Goal: Task Accomplishment & Management: Manage account settings

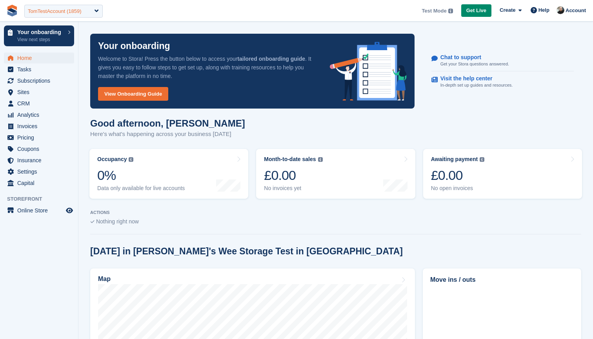
click at [61, 12] on div "TomTestAccount (1859)" at bounding box center [55, 11] width 54 height 8
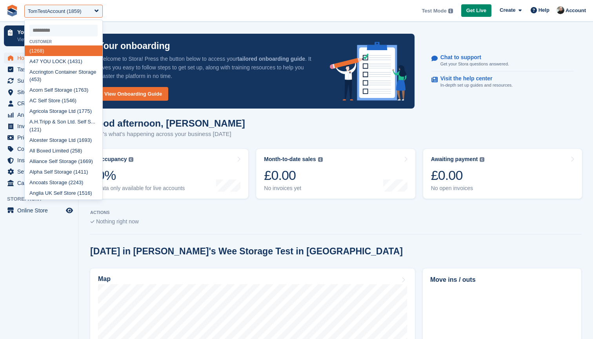
click at [57, 28] on input "select-one" at bounding box center [63, 31] width 68 height 12
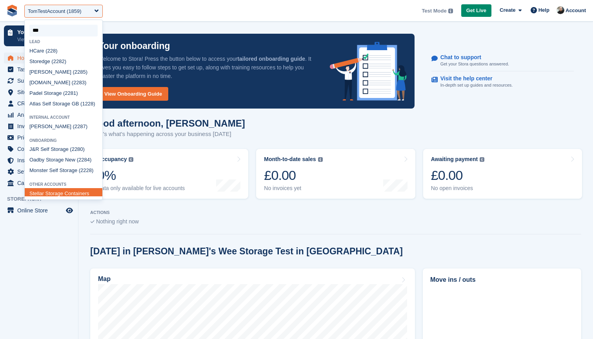
type input "****"
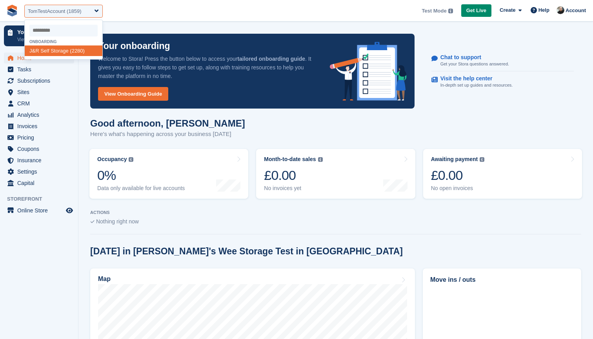
select select "****"
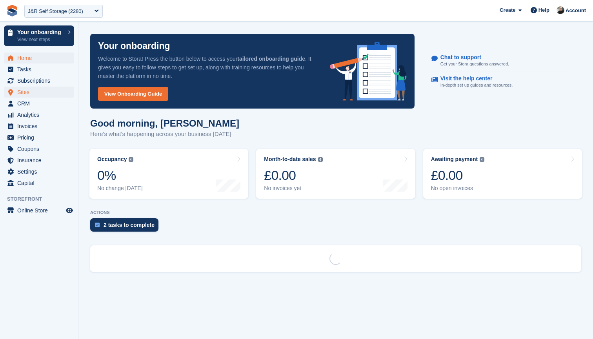
click at [33, 91] on span "Sites" at bounding box center [40, 92] width 47 height 11
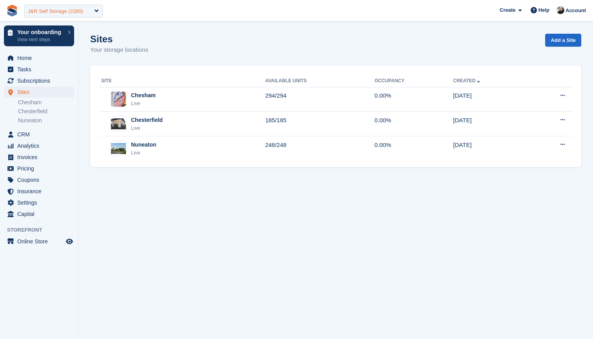
click at [48, 13] on div "J&R Self Storage (2280)" at bounding box center [55, 11] width 55 height 8
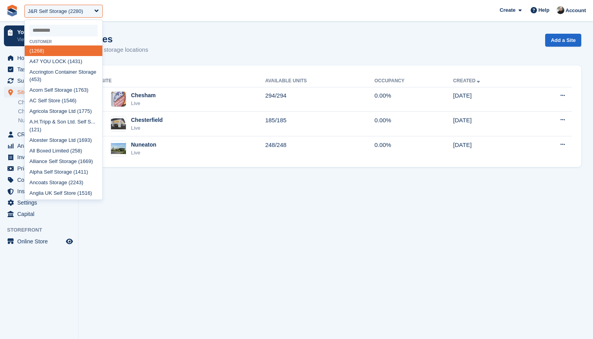
click at [65, 32] on input "select-one" at bounding box center [63, 31] width 68 height 12
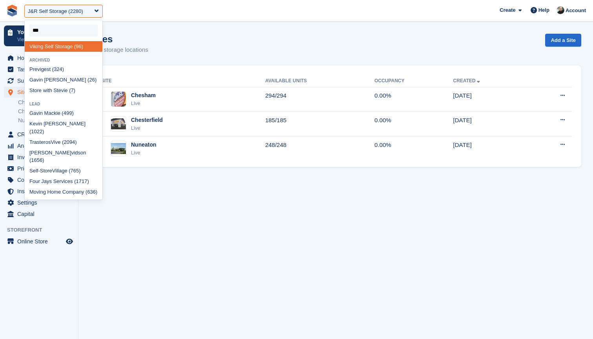
type input "****"
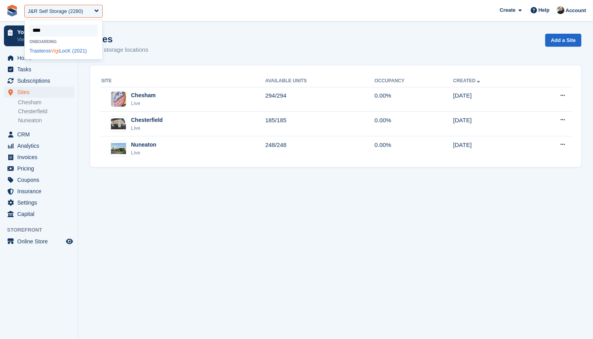
click at [59, 49] on span "Vigi" at bounding box center [55, 51] width 8 height 6
select select "****"
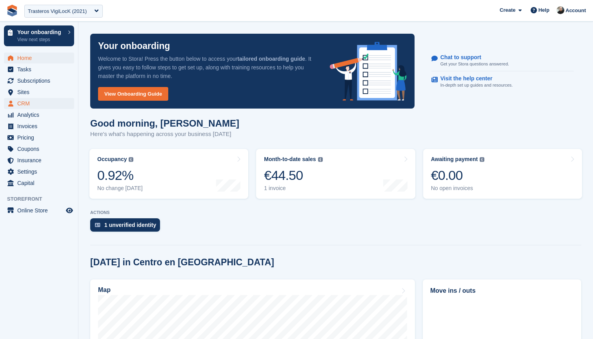
click at [24, 104] on span "CRM" at bounding box center [40, 103] width 47 height 11
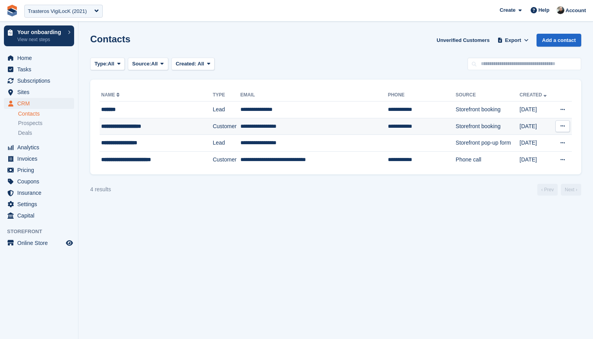
click at [309, 125] on td "**********" at bounding box center [313, 126] width 147 height 17
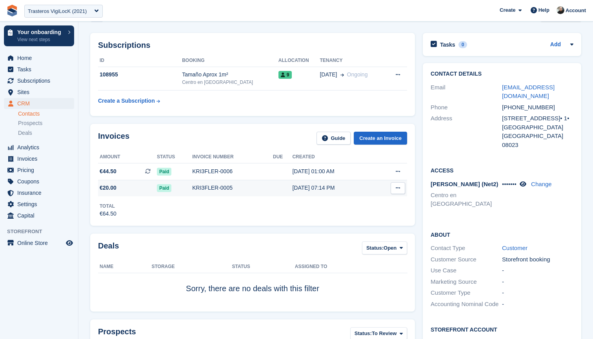
scroll to position [15, 0]
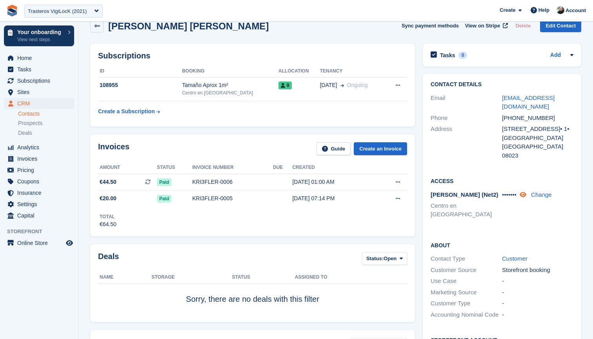
click at [525, 192] on icon at bounding box center [522, 195] width 7 height 6
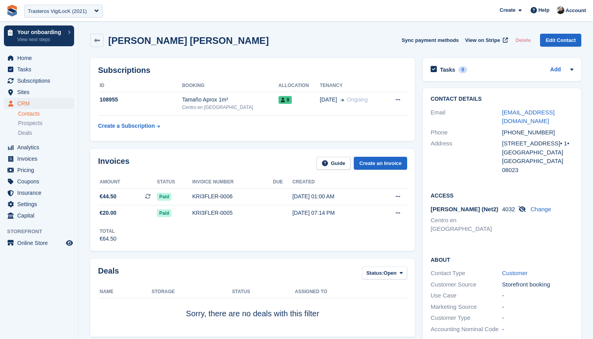
scroll to position [0, 0]
click at [27, 91] on span "Sites" at bounding box center [40, 92] width 47 height 11
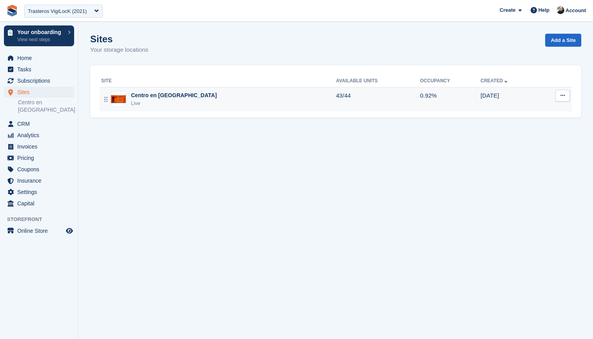
click at [563, 93] on icon at bounding box center [562, 95] width 4 height 5
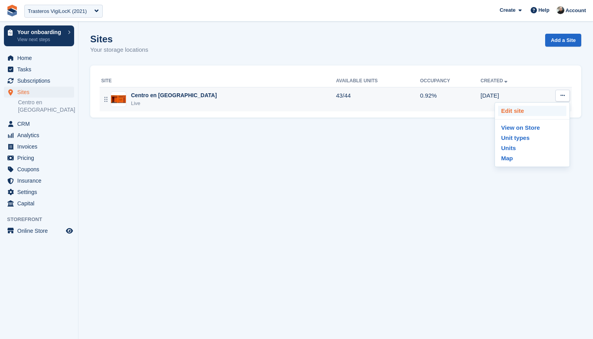
click at [525, 110] on p "Edit site" at bounding box center [532, 111] width 68 height 10
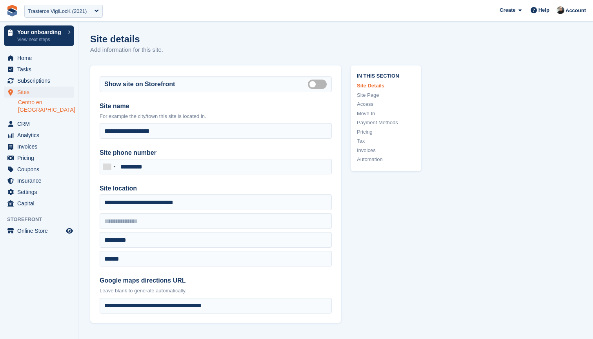
click at [365, 103] on link "Access" at bounding box center [386, 104] width 58 height 8
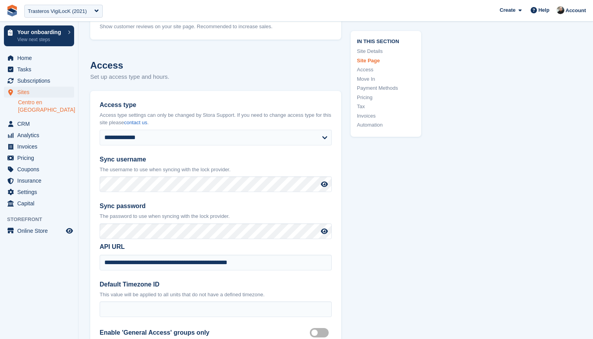
scroll to position [1825, 0]
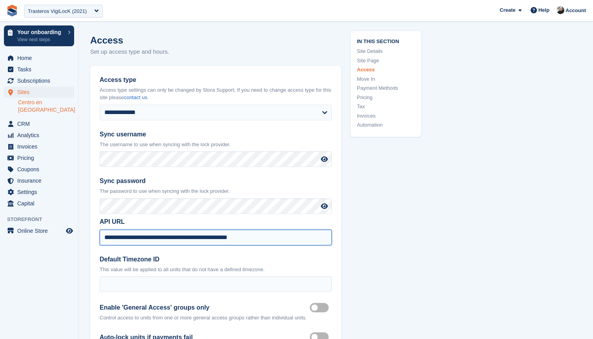
click at [271, 230] on input "**********" at bounding box center [216, 238] width 232 height 16
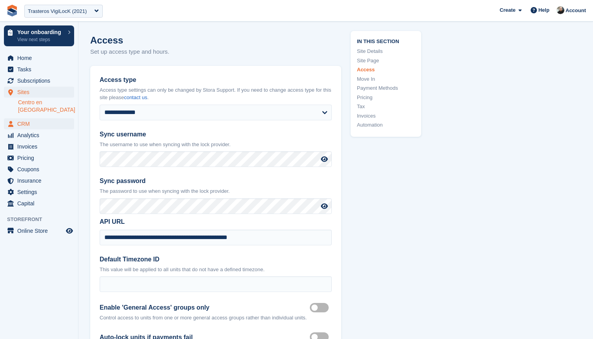
click at [24, 118] on span "CRM" at bounding box center [40, 123] width 47 height 11
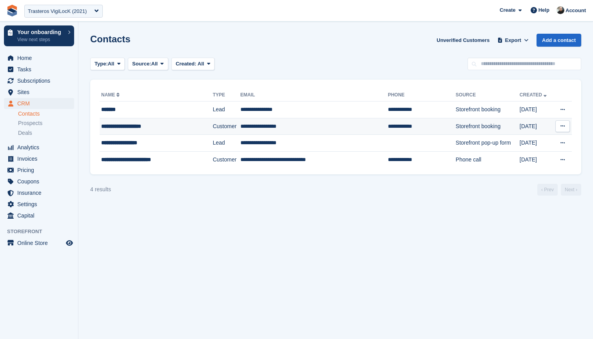
click at [169, 125] on div "**********" at bounding box center [149, 126] width 96 height 8
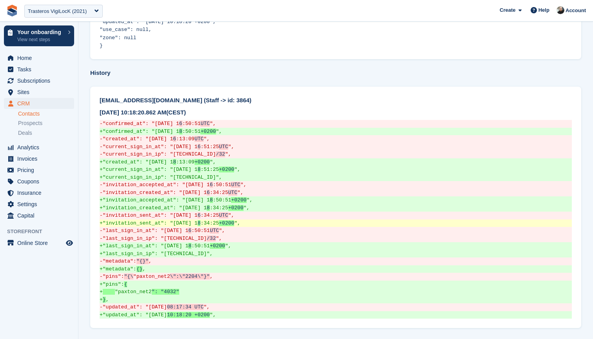
scroll to position [518, 0]
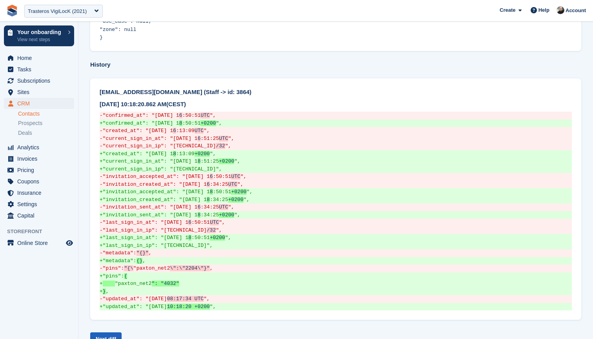
click at [113, 332] on link "Next diff" at bounding box center [105, 338] width 31 height 13
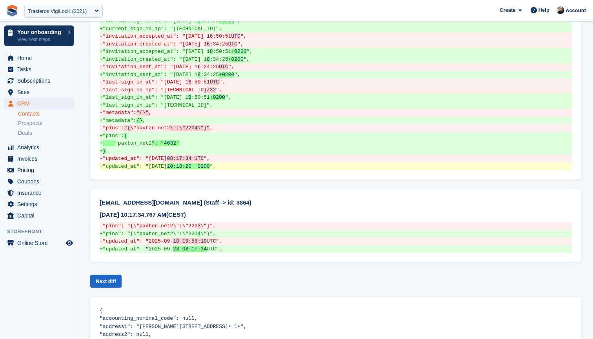
scroll to position [665, 0]
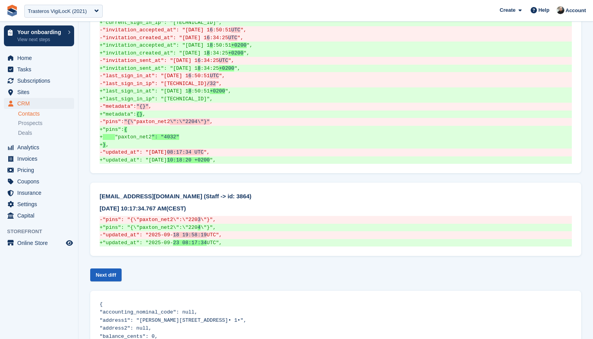
click at [95, 269] on link "Next diff" at bounding box center [105, 275] width 31 height 13
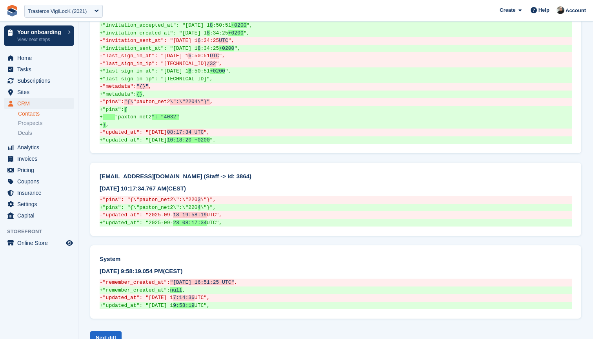
scroll to position [686, 0]
click at [113, 331] on link "Next diff" at bounding box center [105, 337] width 31 height 13
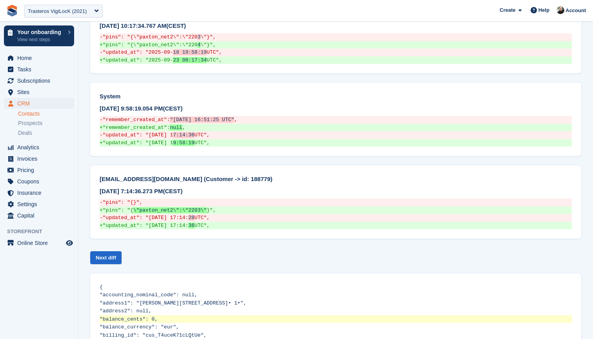
scroll to position [848, 0]
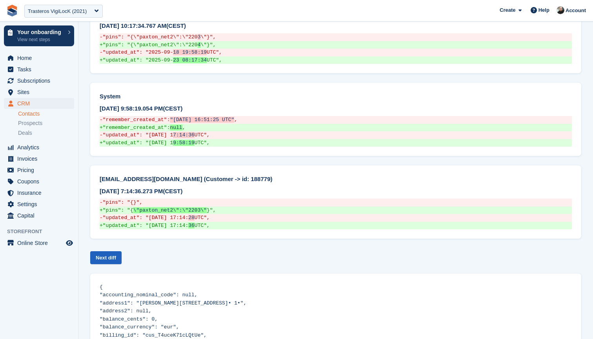
click at [113, 251] on link "Next diff" at bounding box center [105, 257] width 31 height 13
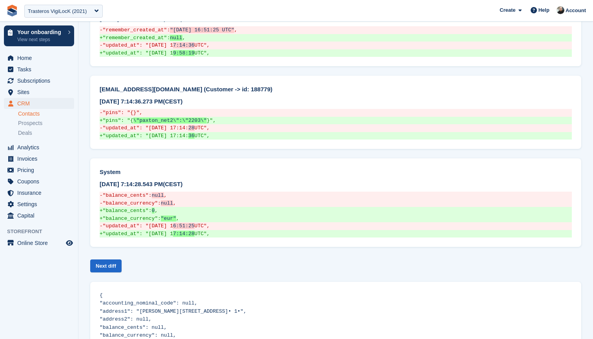
scroll to position [943, 0]
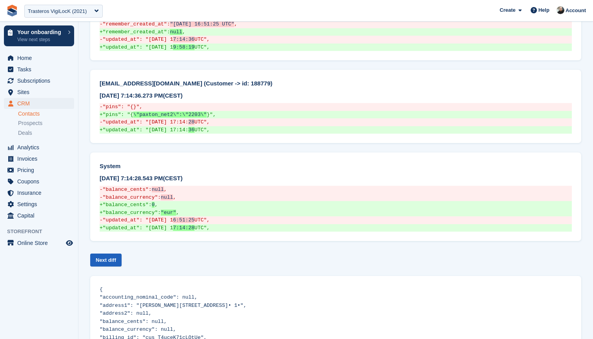
click at [114, 254] on link "Next diff" at bounding box center [105, 260] width 31 height 13
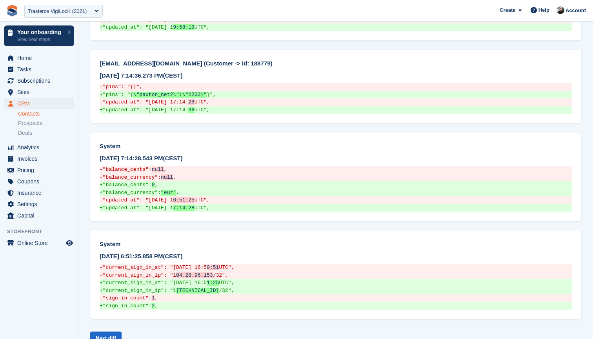
scroll to position [970, 0]
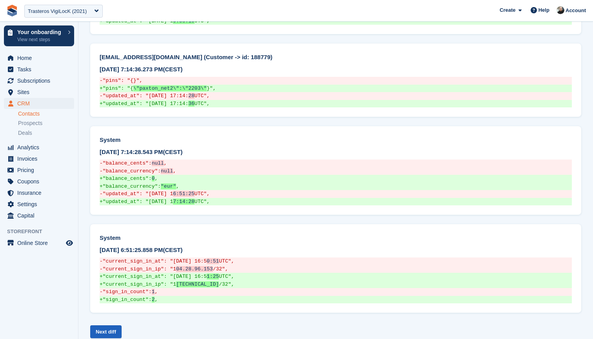
click at [104, 325] on link "Next diff" at bounding box center [105, 331] width 31 height 13
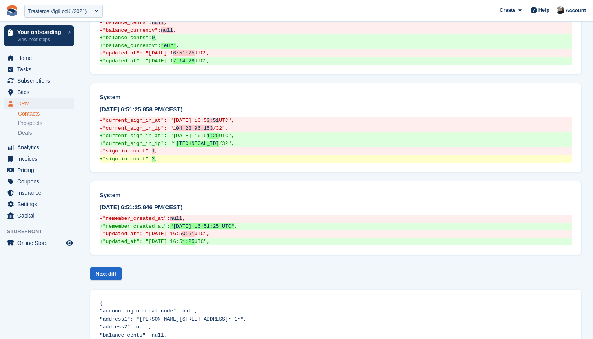
scroll to position [1109, 0]
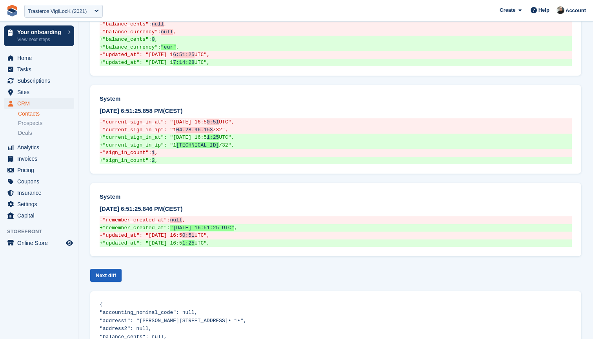
click at [109, 269] on link "Next diff" at bounding box center [105, 275] width 31 height 13
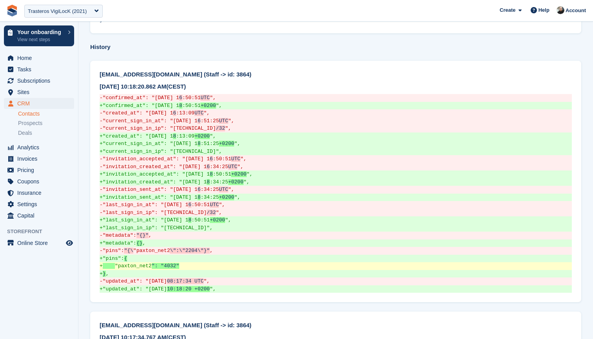
scroll to position [538, 0]
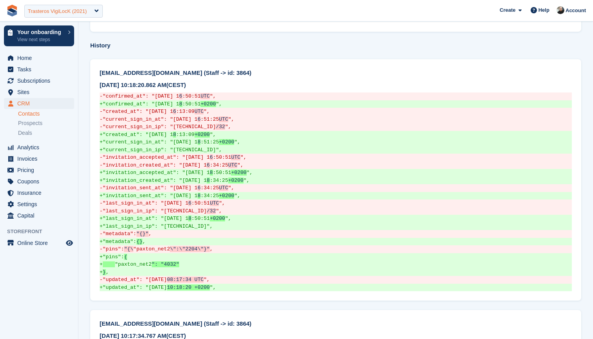
click at [69, 13] on div "Trasteros VigiLocK (2021)" at bounding box center [57, 11] width 59 height 8
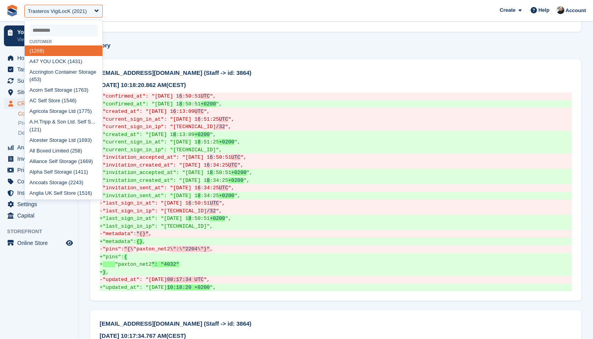
click at [76, 32] on input "select-one" at bounding box center [63, 31] width 68 height 12
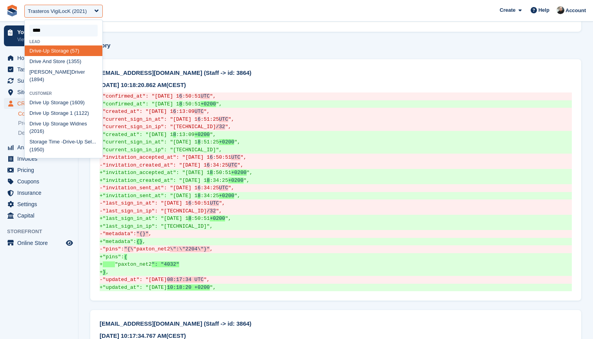
type input "*****"
click at [53, 97] on div "Drive Up Storage (1609)" at bounding box center [64, 102] width 78 height 11
select select "****"
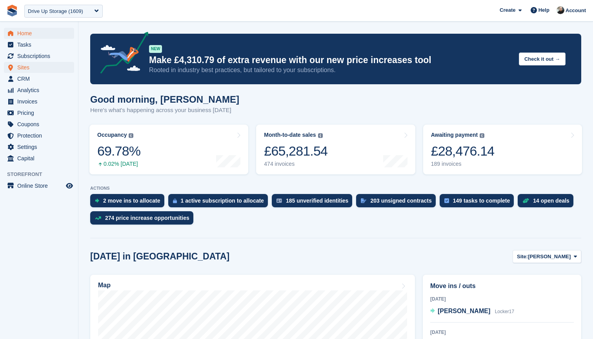
click at [41, 65] on span "Sites" at bounding box center [40, 67] width 47 height 11
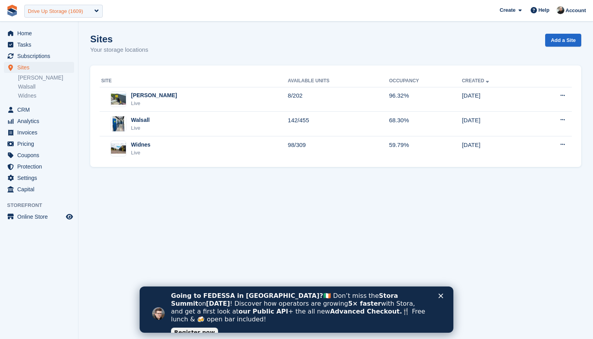
click at [50, 15] on div "Drive Up Storage (1609)" at bounding box center [63, 11] width 78 height 13
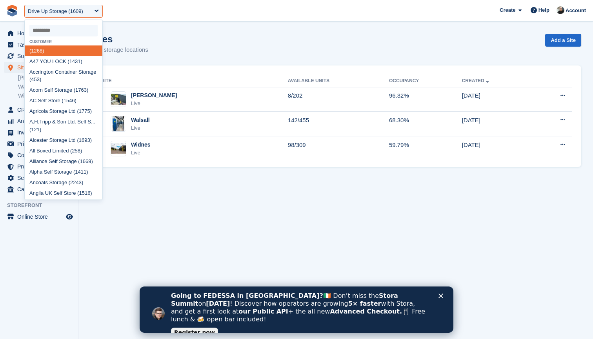
click at [51, 29] on input "select-one" at bounding box center [63, 31] width 68 height 12
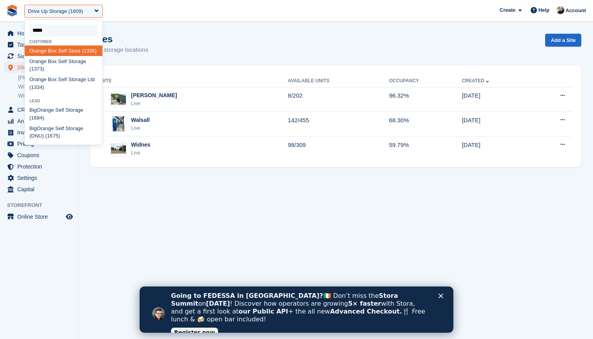
type input "******"
click at [50, 69] on div "Orange Box Self Storage (1373)" at bounding box center [64, 65] width 78 height 18
select select "****"
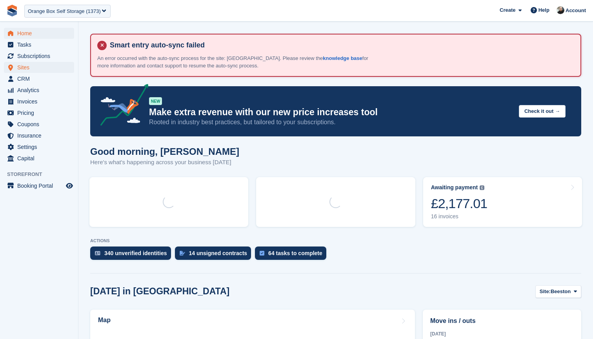
click at [36, 67] on span "Sites" at bounding box center [40, 67] width 47 height 11
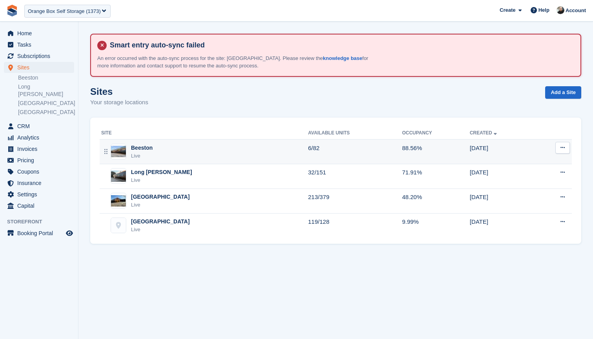
click at [206, 149] on div "Beeston Live" at bounding box center [204, 152] width 207 height 16
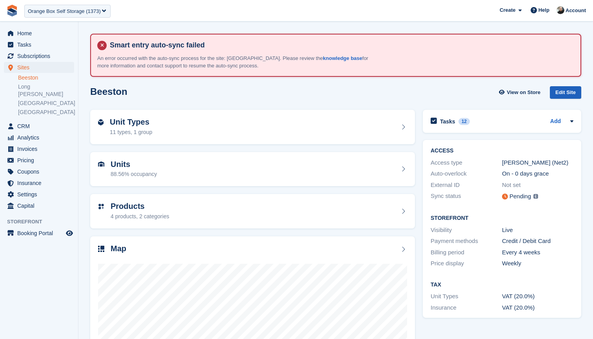
click at [554, 90] on div "Edit Site" at bounding box center [565, 92] width 31 height 13
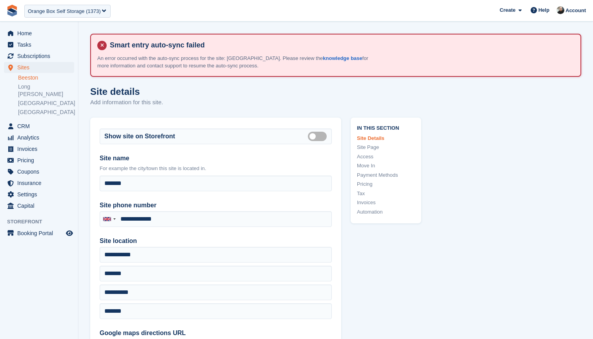
click at [364, 154] on link "Access" at bounding box center [386, 157] width 58 height 8
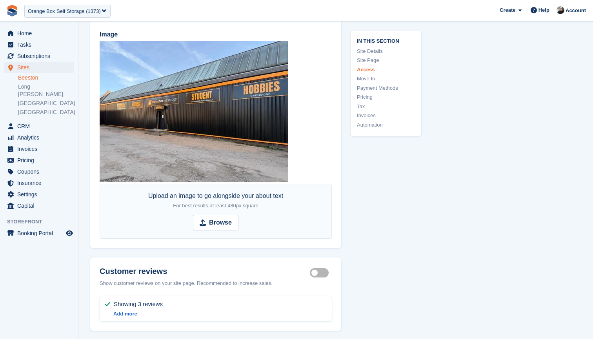
scroll to position [1771, 0]
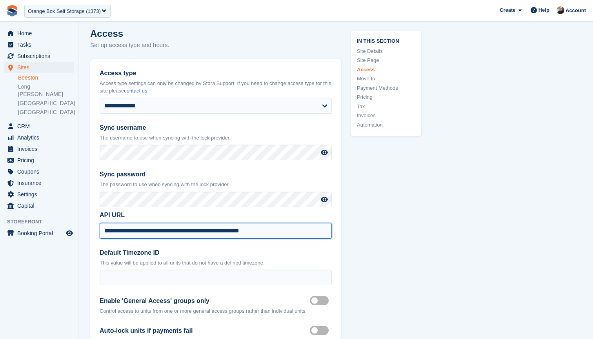
click at [284, 223] on input "**********" at bounding box center [216, 231] width 232 height 16
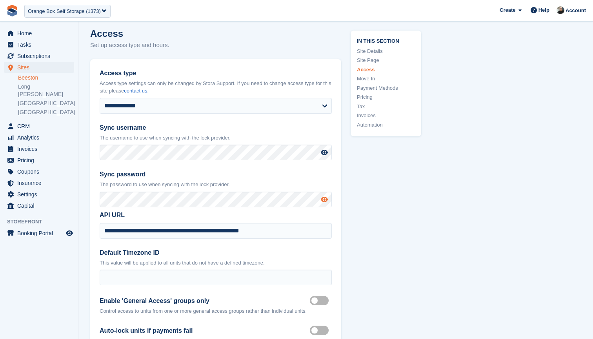
click at [324, 196] on icon at bounding box center [324, 199] width 7 height 6
click at [28, 121] on span "CRM" at bounding box center [40, 126] width 47 height 11
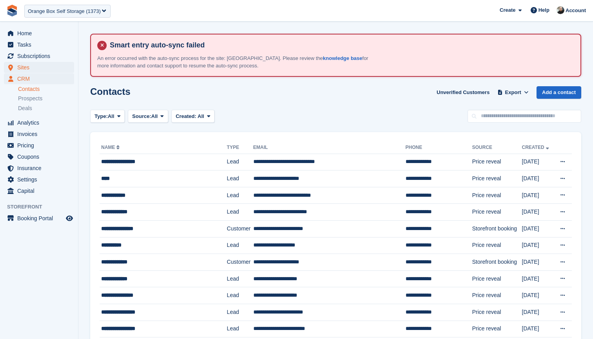
click at [31, 65] on span "Sites" at bounding box center [40, 67] width 47 height 11
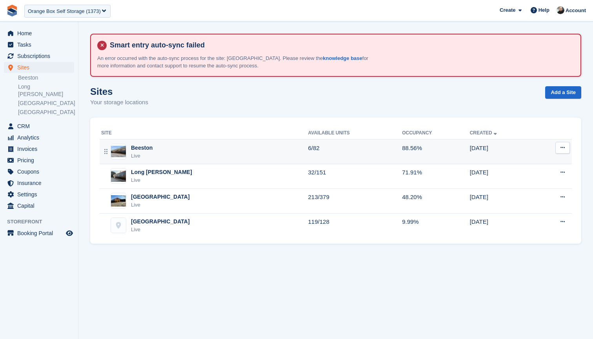
click at [308, 149] on td "6/82" at bounding box center [355, 152] width 94 height 25
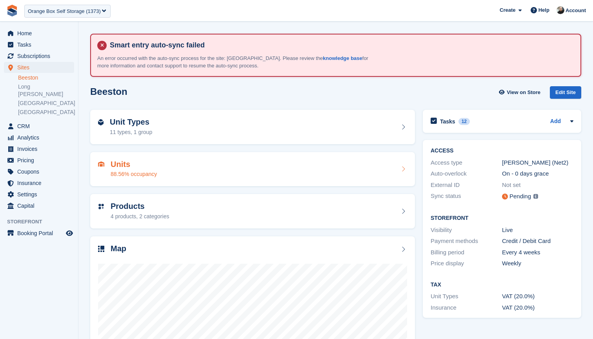
click at [269, 168] on div "Units 88.56% occupancy" at bounding box center [252, 169] width 309 height 19
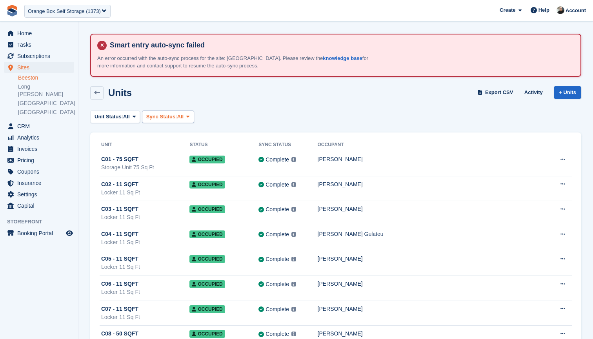
click at [189, 114] on icon at bounding box center [187, 116] width 3 height 5
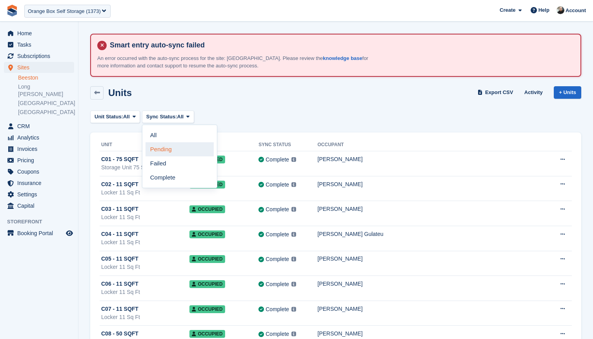
click at [182, 147] on link "Pending" at bounding box center [179, 149] width 68 height 14
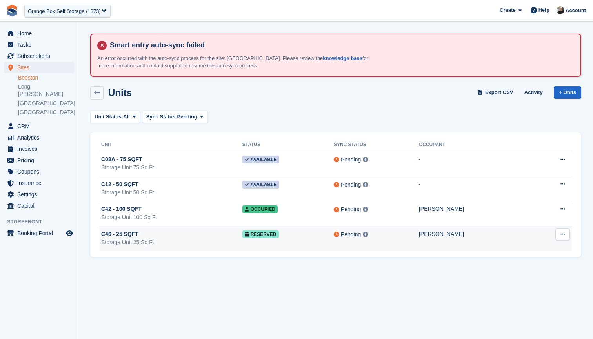
click at [306, 232] on td "Reserved" at bounding box center [287, 238] width 91 height 25
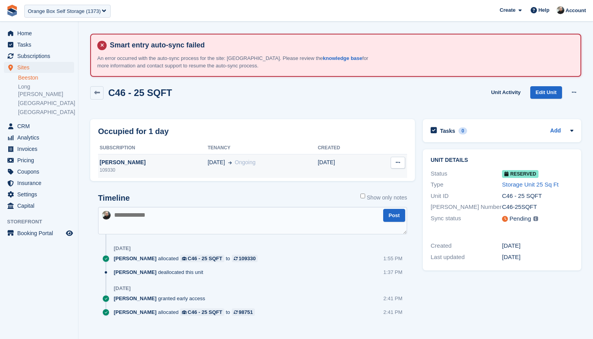
click at [159, 170] on div "109330" at bounding box center [152, 170] width 109 height 7
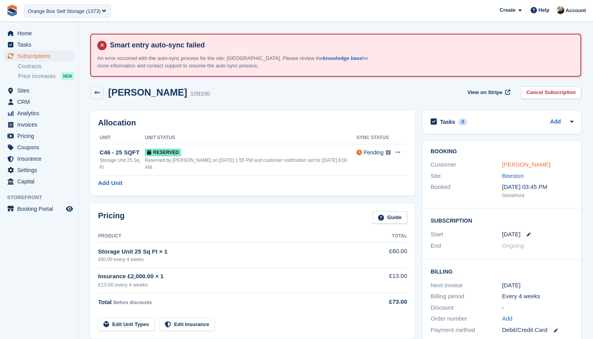
click at [516, 163] on link "[PERSON_NAME]" at bounding box center [526, 164] width 48 height 7
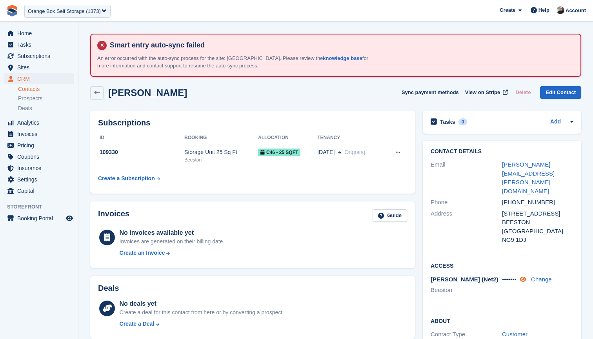
click at [526, 276] on icon at bounding box center [522, 279] width 7 height 6
click at [33, 76] on span "CRM" at bounding box center [40, 78] width 47 height 11
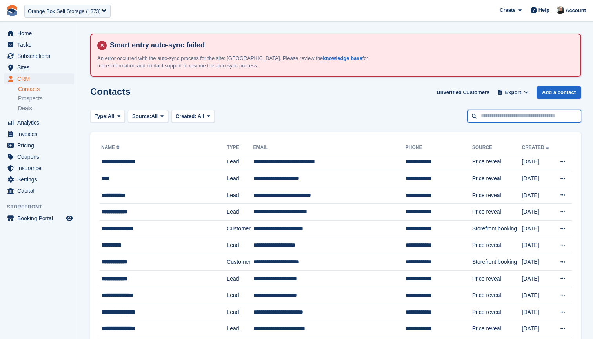
click at [503, 114] on input "text" at bounding box center [524, 116] width 114 height 13
type input "******"
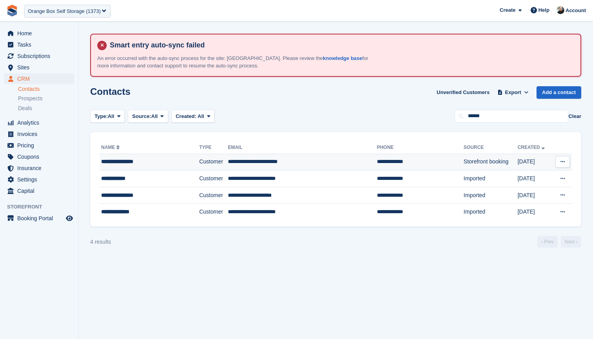
click at [305, 160] on td "**********" at bounding box center [302, 162] width 149 height 17
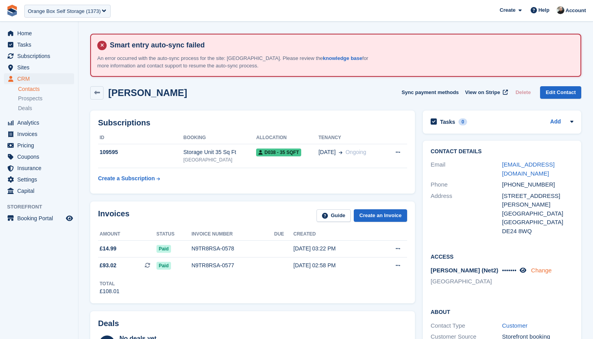
click at [544, 269] on link "Change" at bounding box center [541, 270] width 21 height 7
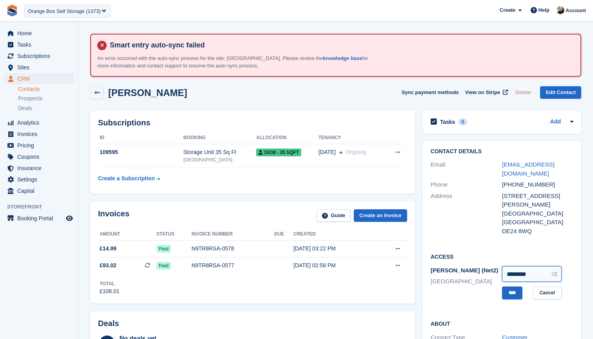
drag, startPoint x: 537, startPoint y: 270, endPoint x: 489, endPoint y: 263, distance: 48.7
click at [489, 265] on div "Paxton (Net2) Derby ******** **** Cancel" at bounding box center [501, 283] width 143 height 36
drag, startPoint x: 513, startPoint y: 173, endPoint x: 502, endPoint y: 166, distance: 13.2
click at [502, 166] on div "pendletonandrew@gmail.com" at bounding box center [537, 169] width 71 height 18
copy link "pendletonandrew@gmail.com"
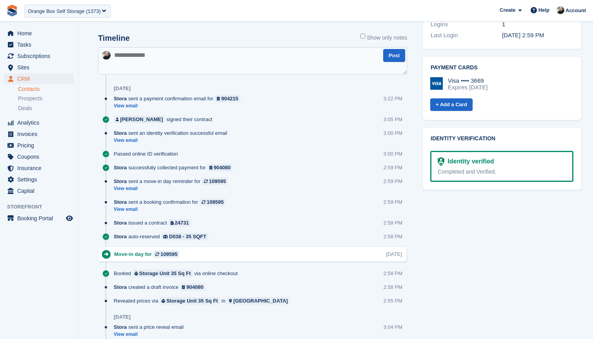
scroll to position [459, 0]
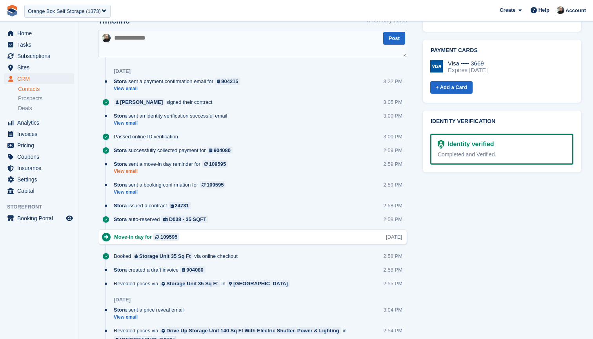
click at [132, 172] on link "View email" at bounding box center [173, 171] width 118 height 7
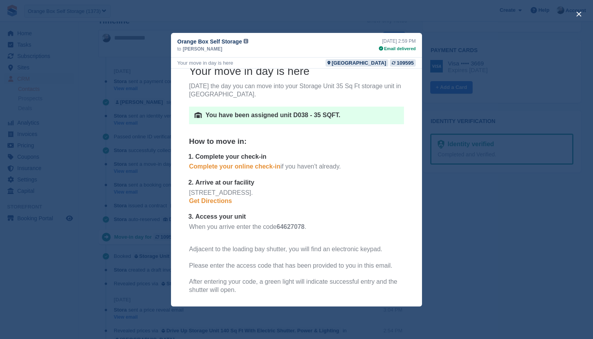
scroll to position [74, 0]
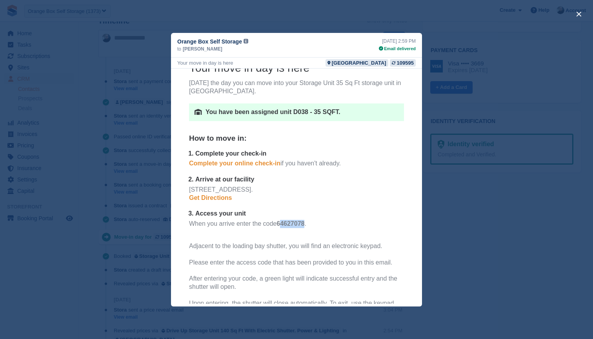
drag, startPoint x: 306, startPoint y: 220, endPoint x: 280, endPoint y: 219, distance: 25.9
click at [280, 220] on p "When you arrive enter the code 64627078 ." at bounding box center [296, 228] width 215 height 16
click at [314, 221] on p "When you arrive enter the code 64627078 ." at bounding box center [296, 228] width 215 height 16
click at [470, 212] on div "close" at bounding box center [296, 169] width 593 height 339
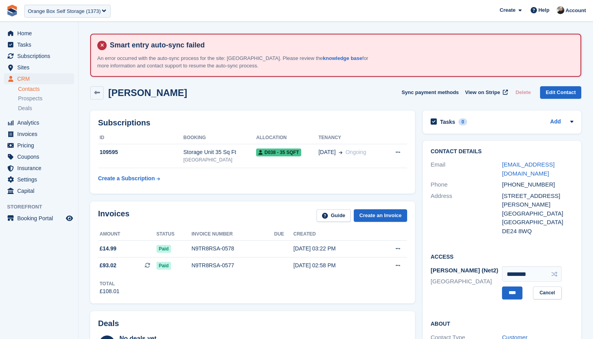
scroll to position [0, 0]
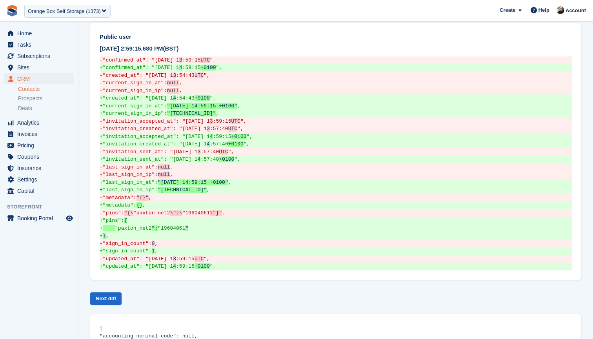
scroll to position [637, 0]
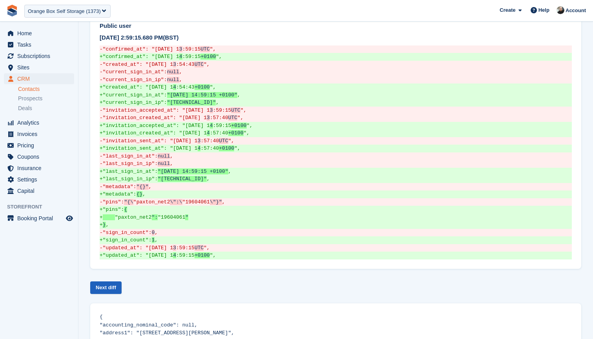
click at [111, 282] on link "Next diff" at bounding box center [105, 288] width 31 height 13
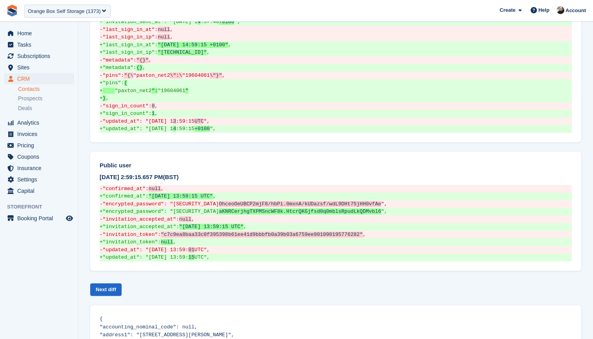
scroll to position [759, 0]
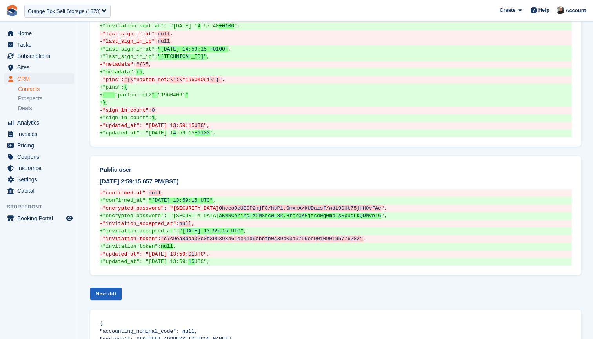
click at [116, 288] on link "Next diff" at bounding box center [105, 294] width 31 height 13
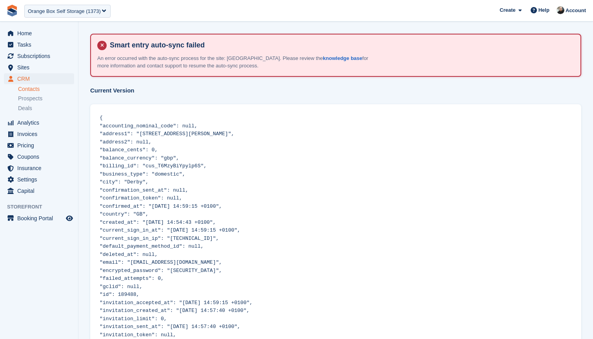
scroll to position [0, 0]
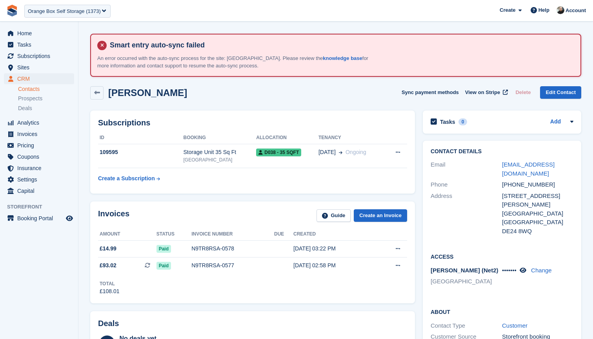
drag, startPoint x: 187, startPoint y: 91, endPoint x: 107, endPoint y: 89, distance: 80.0
click at [107, 89] on div "[PERSON_NAME] Sync payment methods View on Stripe Delete Edit Contact" at bounding box center [335, 92] width 491 height 13
click at [238, 95] on div "[PERSON_NAME] Sync payment methods View on Stripe Delete Edit Contact" at bounding box center [335, 92] width 491 height 13
click at [543, 268] on link "Change" at bounding box center [541, 270] width 21 height 7
click at [543, 288] on link "Cancel" at bounding box center [547, 293] width 29 height 13
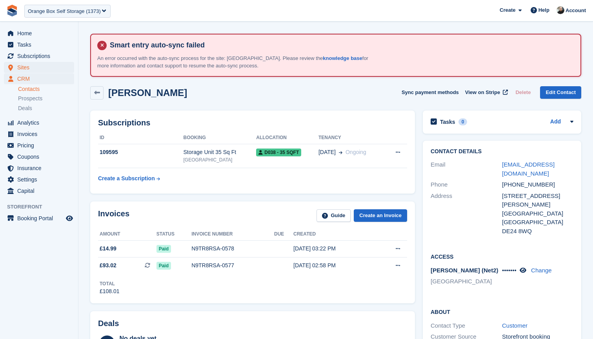
click at [32, 71] on span "Sites" at bounding box center [40, 67] width 47 height 11
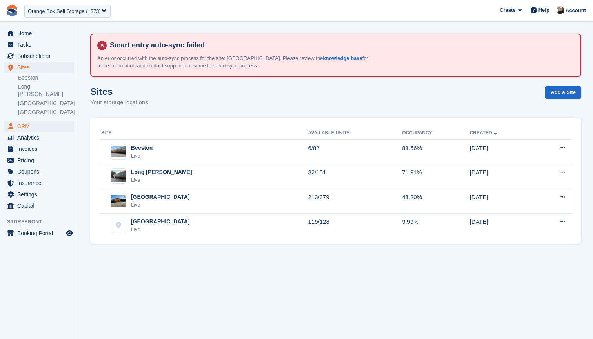
click at [27, 121] on span "CRM" at bounding box center [40, 126] width 47 height 11
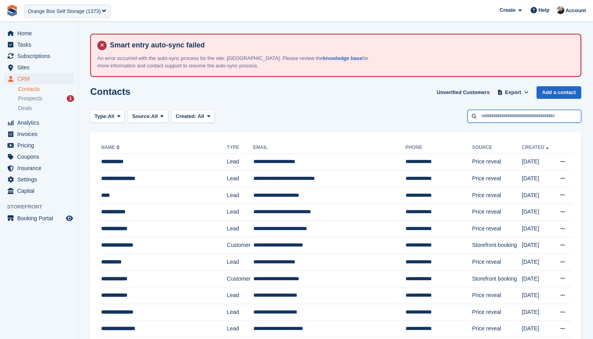
click at [507, 116] on input "text" at bounding box center [524, 116] width 114 height 13
type input "******"
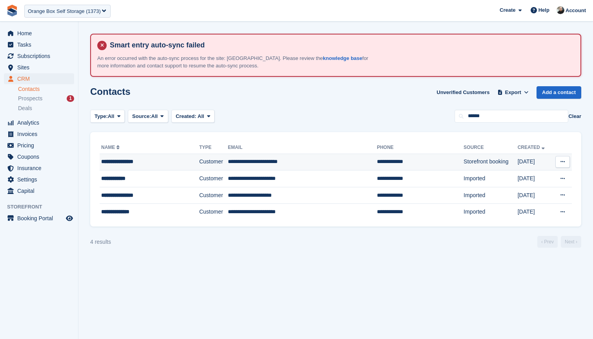
click at [308, 160] on td "**********" at bounding box center [302, 162] width 149 height 17
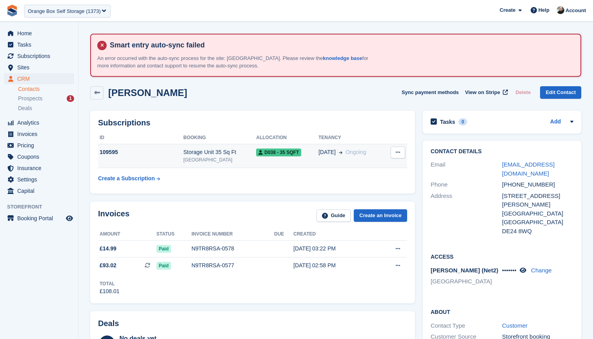
click at [200, 160] on div "[GEOGRAPHIC_DATA]" at bounding box center [219, 159] width 73 height 7
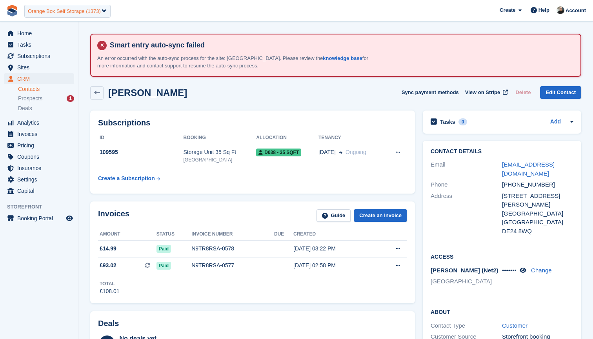
click at [72, 12] on div "Orange Box Self Storage (1373)" at bounding box center [64, 11] width 73 height 8
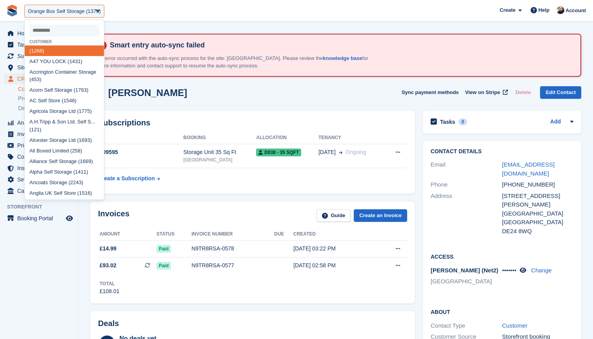
click at [76, 30] on input "select-one" at bounding box center [64, 31] width 70 height 12
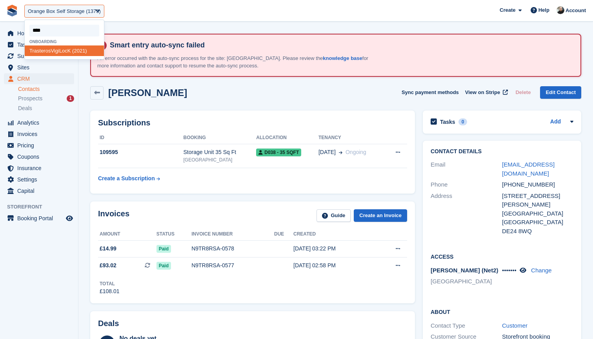
type input "*****"
click at [68, 49] on div "Trasteros VigiL ocK (2021)" at bounding box center [64, 54] width 79 height 18
select select "****"
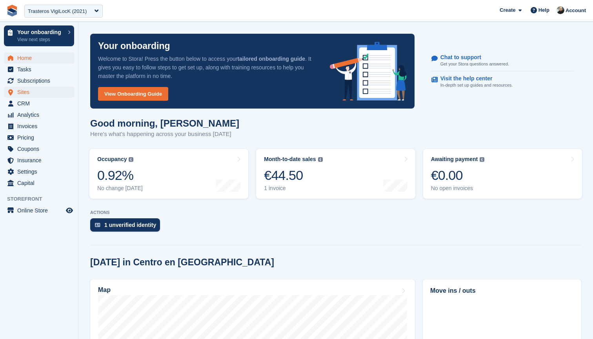
click at [43, 91] on span "Sites" at bounding box center [40, 92] width 47 height 11
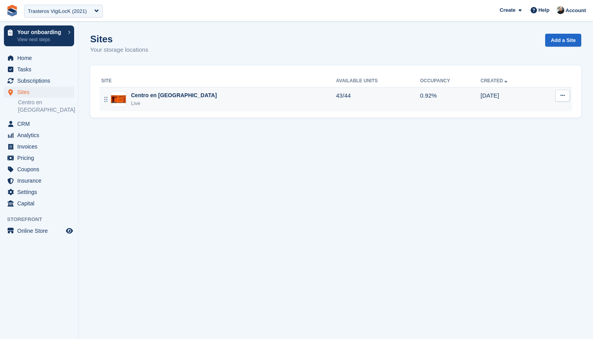
click at [558, 92] on button at bounding box center [562, 96] width 15 height 12
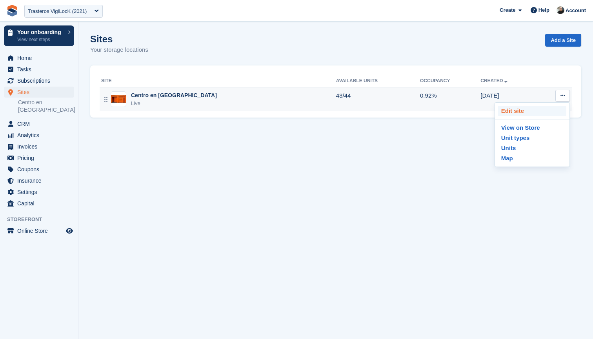
click at [521, 111] on p "Edit site" at bounding box center [532, 111] width 68 height 10
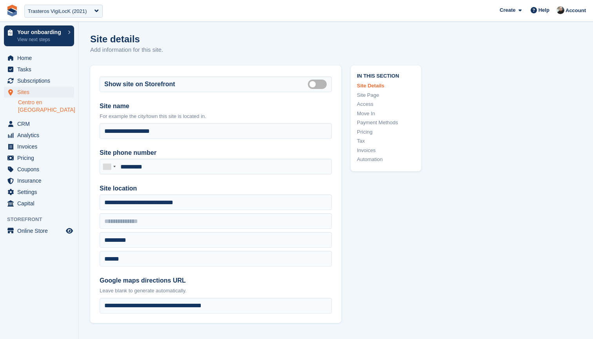
click at [367, 102] on link "Access" at bounding box center [386, 104] width 58 height 8
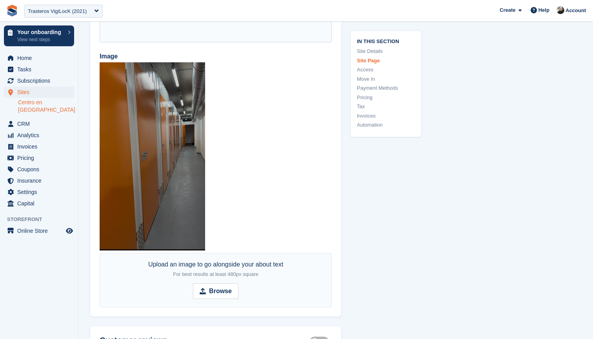
scroll to position [1825, 0]
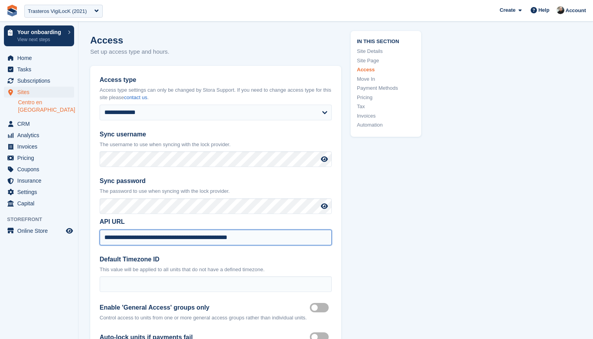
click at [232, 230] on input "**********" at bounding box center [216, 238] width 232 height 16
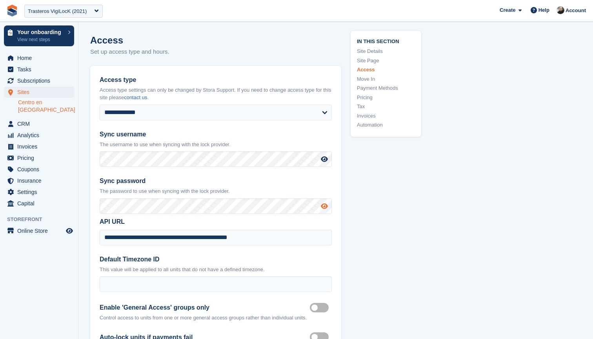
click at [323, 203] on icon at bounding box center [324, 206] width 7 height 6
click at [27, 118] on span "CRM" at bounding box center [40, 123] width 47 height 11
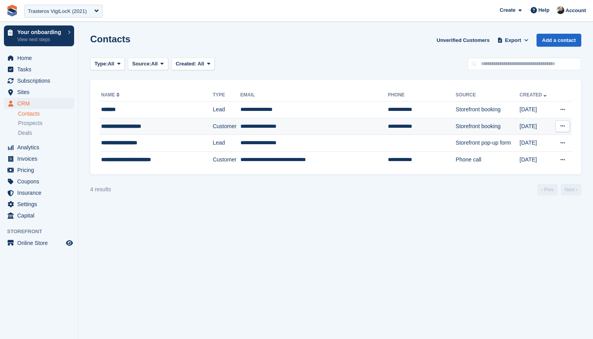
click at [312, 125] on td "**********" at bounding box center [313, 126] width 147 height 17
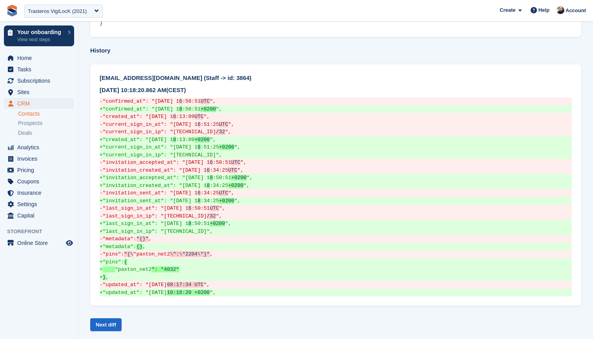
scroll to position [528, 0]
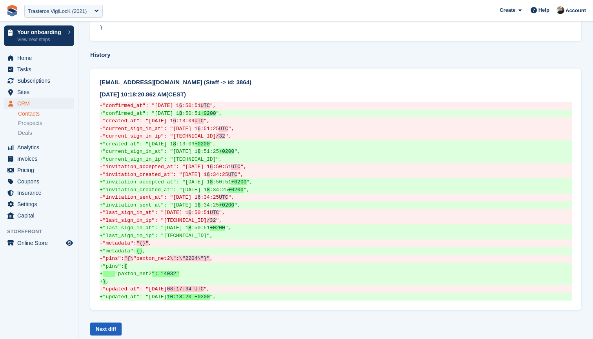
click link "Next diff"
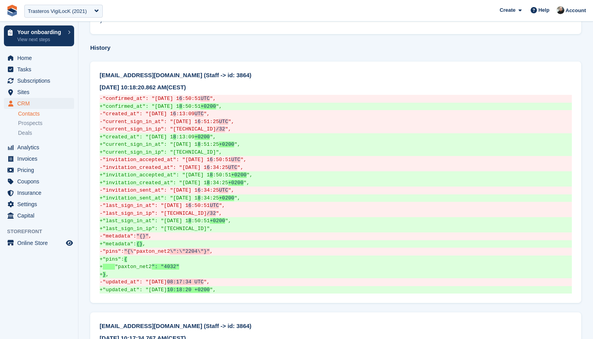
scroll to position [535, 0]
drag, startPoint x: 100, startPoint y: 38, endPoint x: 200, endPoint y: 36, distance: 100.4
click div "arantxavillegasferreiro@gmail.com (Staff -> id: 3864)"
copy div "arantxavillegasferreiro@gmail.com"
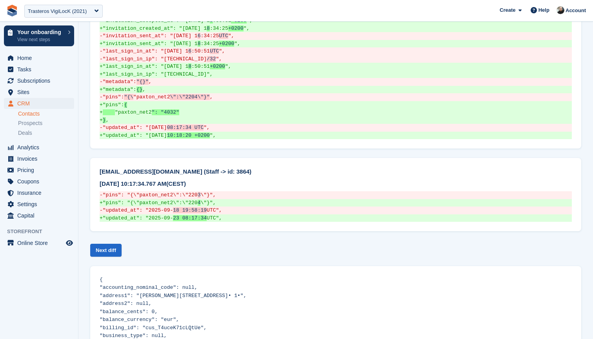
scroll to position [712, 0]
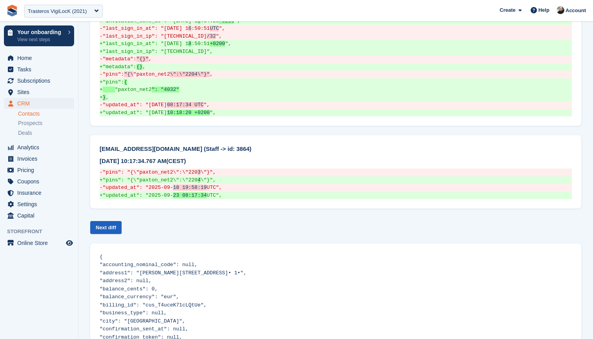
click link "Next diff"
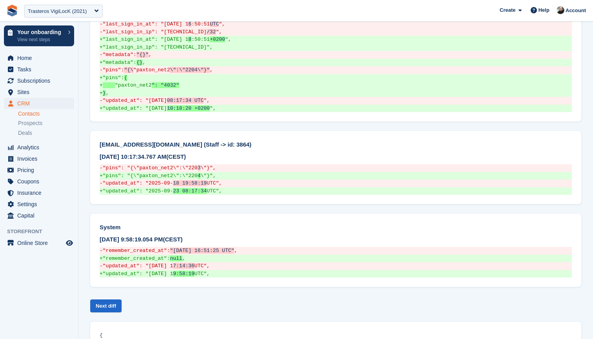
scroll to position [722, 0]
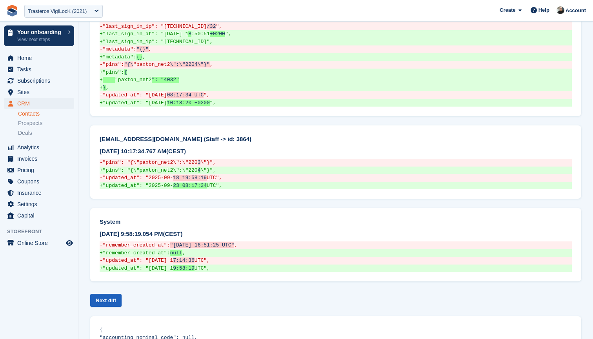
click link "Next diff"
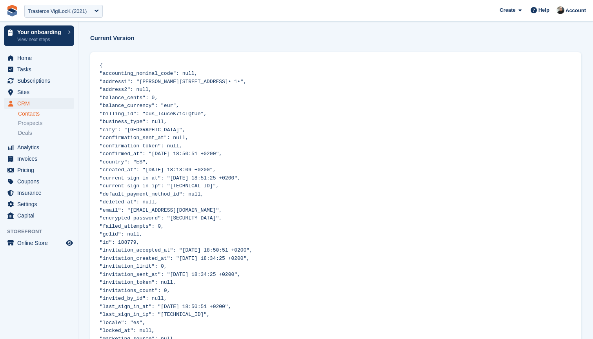
scroll to position [0, 0]
click span "Sites"
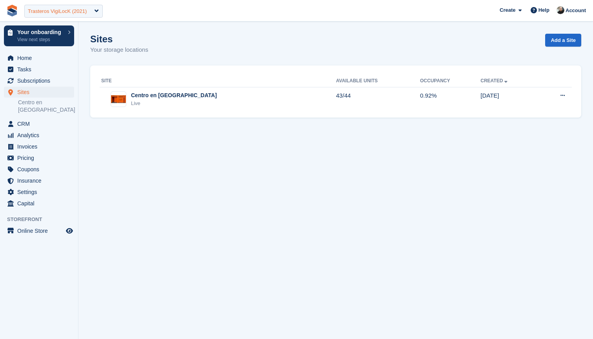
click div "Trasteros VigiLocK (2021)"
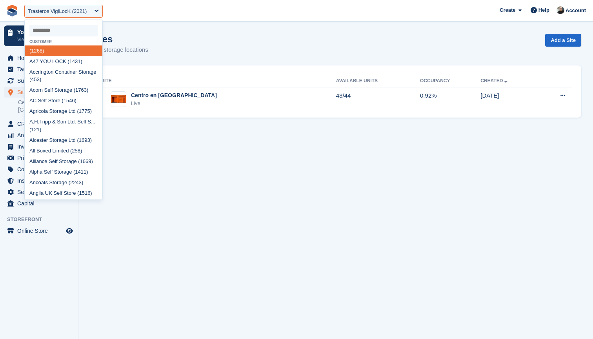
click input "select-one"
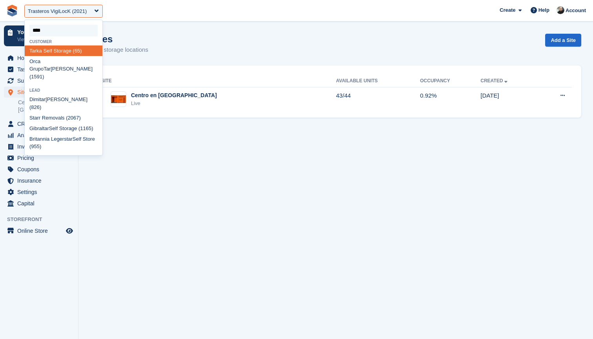
type input "*****"
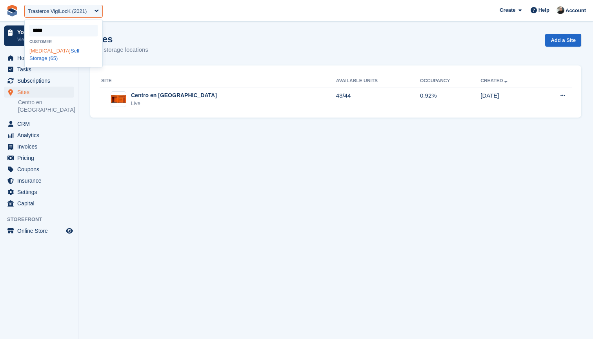
click div "Tarka Self Storage (65)"
select select "**"
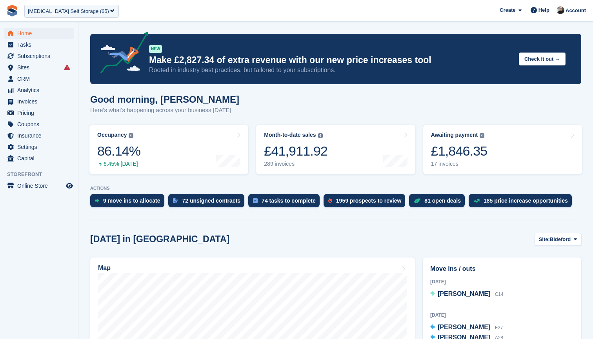
drag, startPoint x: 36, startPoint y: 68, endPoint x: 275, endPoint y: 93, distance: 240.1
click at [36, 68] on span "Sites" at bounding box center [40, 67] width 47 height 11
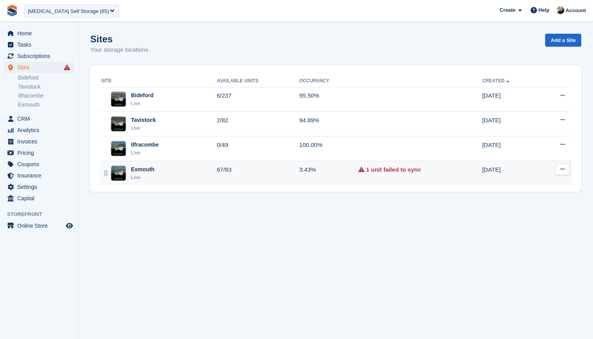
click at [351, 171] on td "3.43%" at bounding box center [328, 173] width 59 height 24
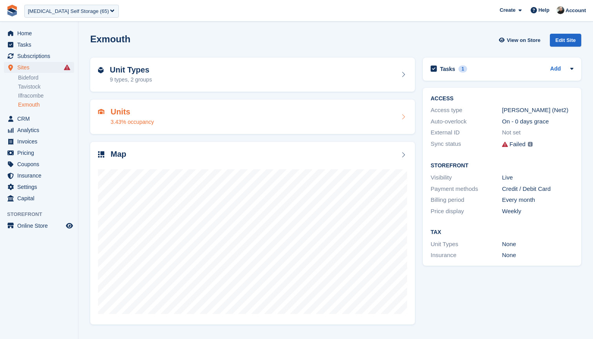
click at [235, 120] on div "Units 3.43% occupancy" at bounding box center [252, 116] width 309 height 19
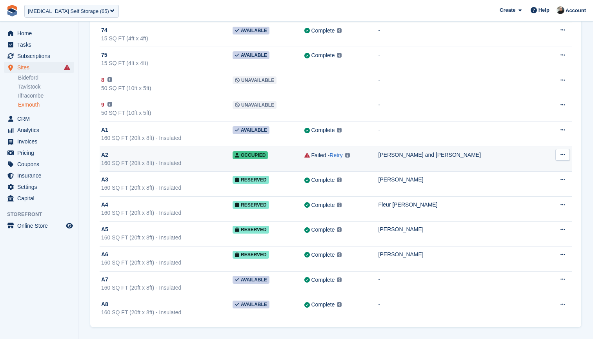
scroll to position [1847, 0]
click at [446, 162] on td "[PERSON_NAME] and [PERSON_NAME]" at bounding box center [461, 159] width 167 height 25
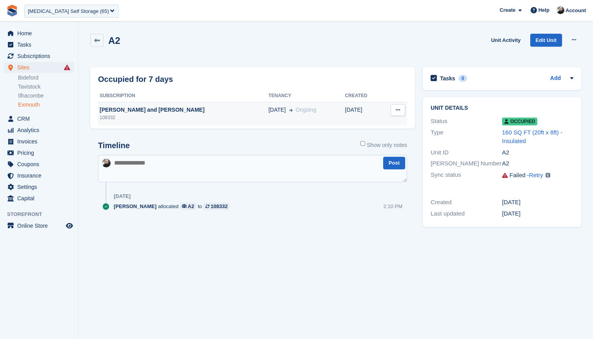
click at [206, 110] on div "[PERSON_NAME] and [PERSON_NAME]" at bounding box center [183, 110] width 170 height 8
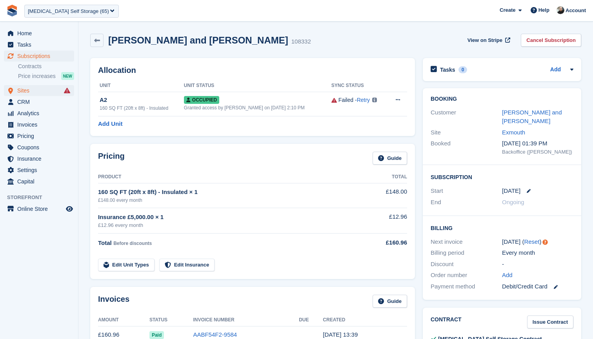
click at [22, 89] on span "Sites" at bounding box center [40, 90] width 47 height 11
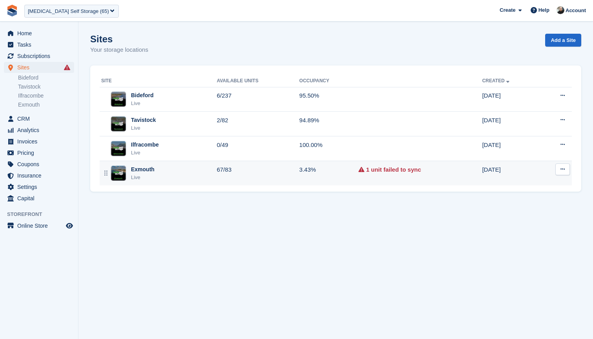
click at [560, 167] on icon at bounding box center [562, 169] width 4 height 5
click at [524, 183] on p "Edit site" at bounding box center [532, 185] width 68 height 10
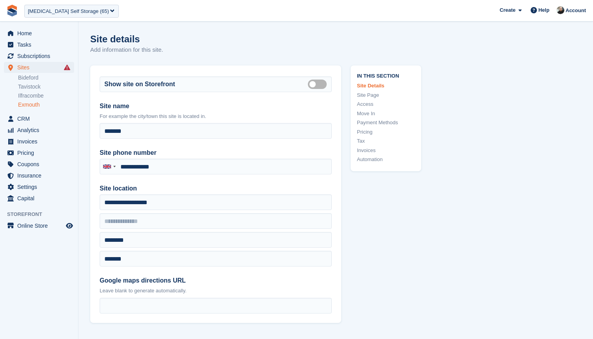
click at [365, 102] on link "Access" at bounding box center [386, 104] width 58 height 8
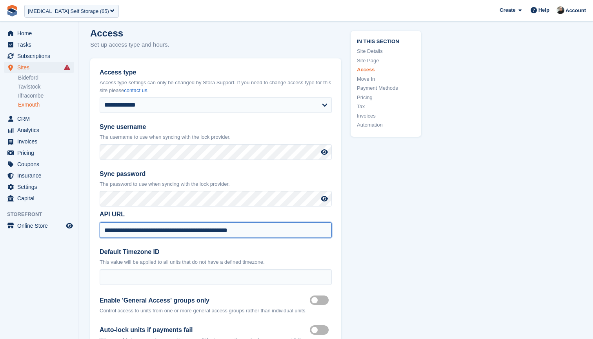
click at [274, 225] on input "**********" at bounding box center [216, 230] width 232 height 16
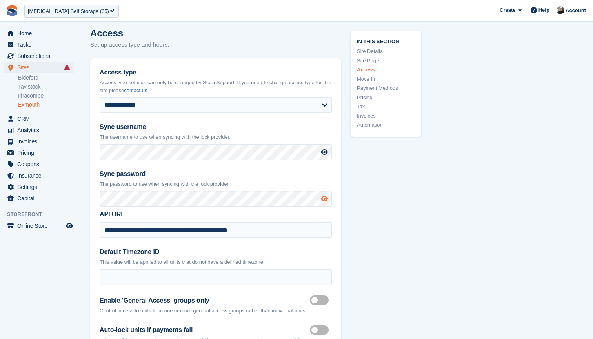
click at [322, 196] on icon at bounding box center [324, 199] width 7 height 6
click at [35, 105] on link "Exmouth" at bounding box center [46, 104] width 56 height 7
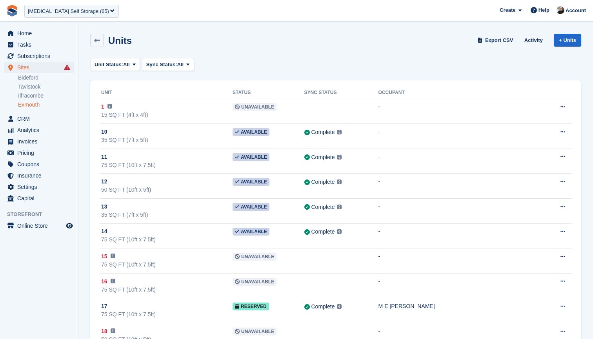
click at [177, 63] on span "Sync Status:" at bounding box center [161, 65] width 31 height 8
click at [171, 111] on link "Failed" at bounding box center [179, 111] width 68 height 14
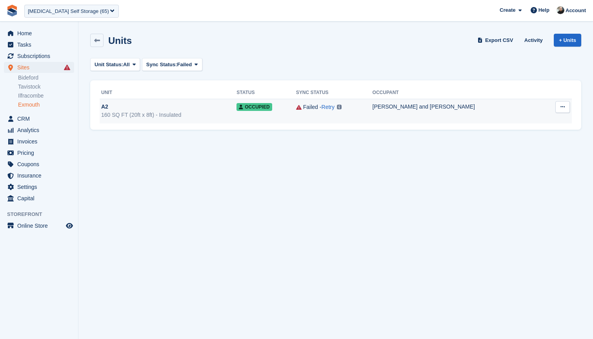
click at [208, 116] on div "160 SQ FT (20ft x 8ft) - Insulated" at bounding box center [168, 115] width 135 height 8
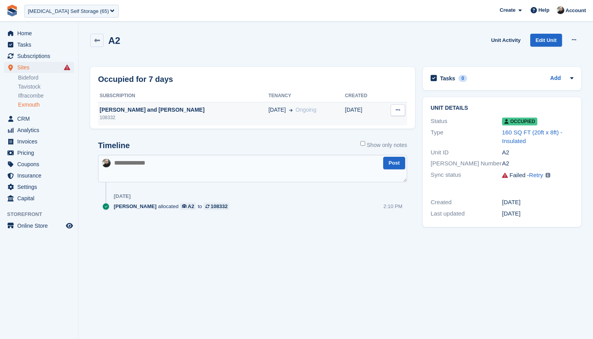
click at [207, 112] on div "[PERSON_NAME] and [PERSON_NAME]" at bounding box center [183, 110] width 170 height 8
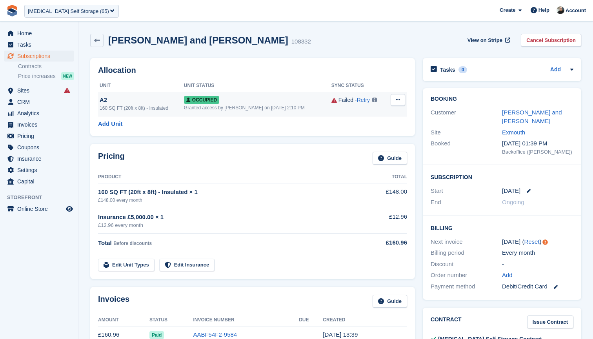
click at [248, 99] on div "Occupied" at bounding box center [257, 100] width 147 height 8
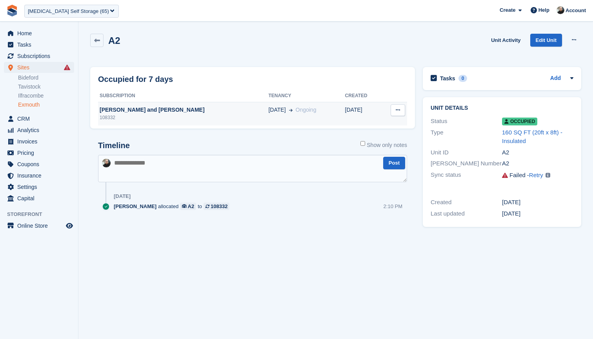
click at [194, 109] on div "Sally and Paul Harradine" at bounding box center [183, 110] width 170 height 8
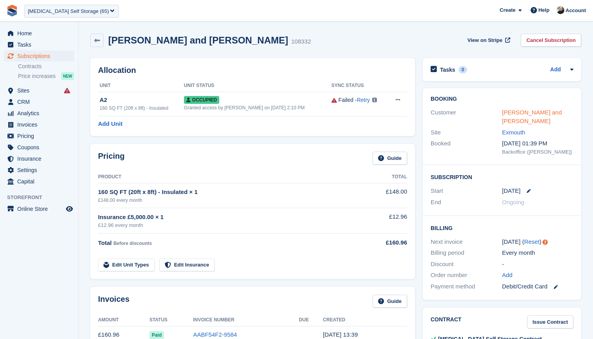
click at [522, 112] on link "[PERSON_NAME] and [PERSON_NAME]" at bounding box center [532, 117] width 60 height 16
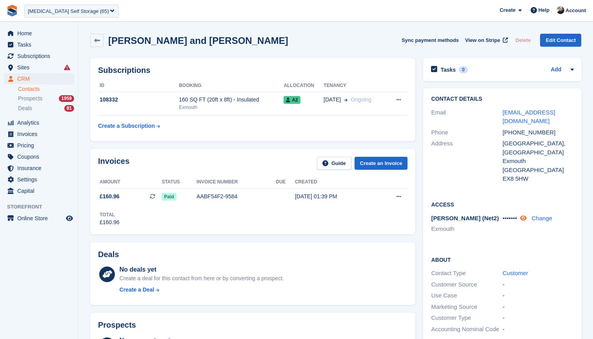
click at [527, 216] on icon at bounding box center [523, 218] width 7 height 6
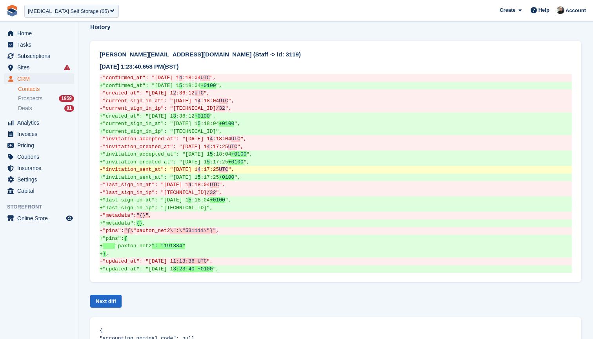
scroll to position [556, 0]
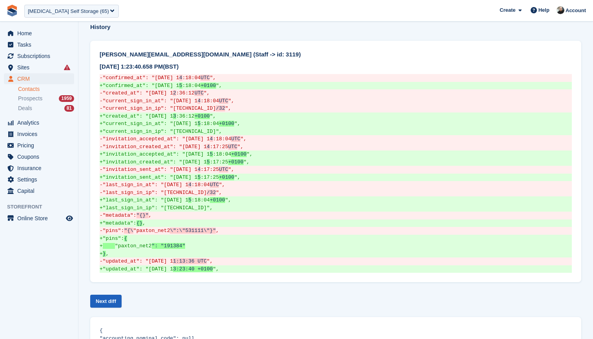
click at [107, 295] on link "Next diff" at bounding box center [105, 301] width 31 height 13
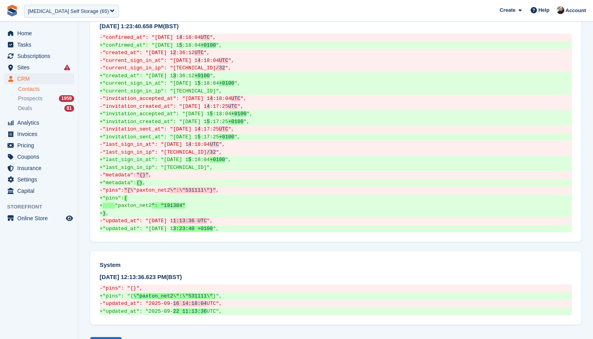
scroll to position [601, 0]
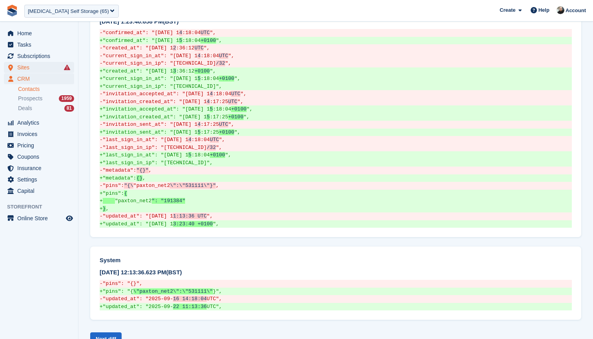
click at [41, 68] on span "Sites" at bounding box center [40, 67] width 47 height 11
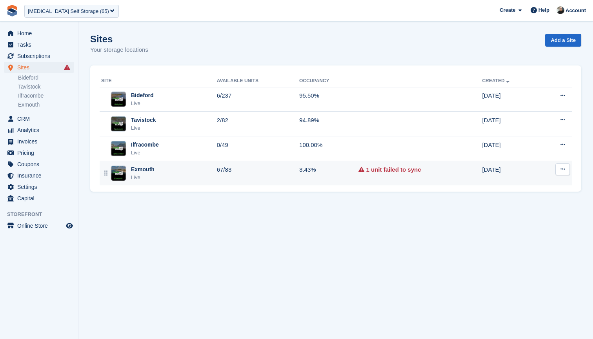
click at [193, 172] on div "Exmouth Live" at bounding box center [159, 173] width 116 height 16
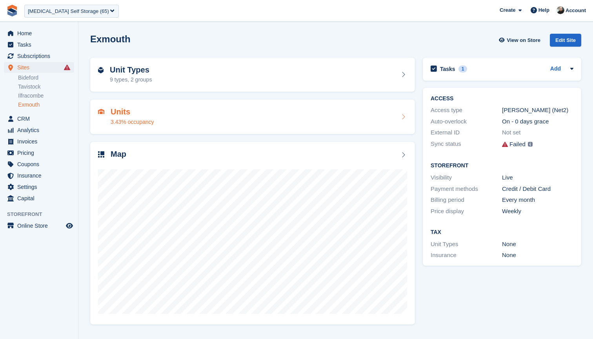
click at [203, 114] on div "Units 3.43% occupancy" at bounding box center [252, 116] width 309 height 19
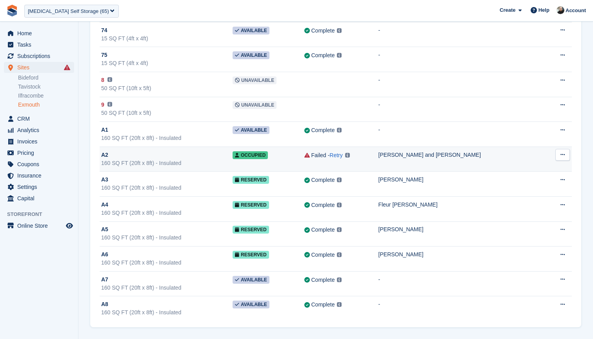
scroll to position [1847, 0]
click at [523, 153] on div "Sally and Paul Harradine" at bounding box center [461, 155] width 167 height 8
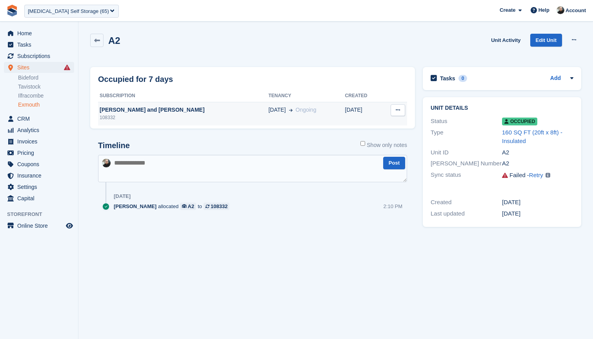
click at [395, 111] on button at bounding box center [398, 110] width 15 height 12
click at [357, 124] on p "Deallocate" at bounding box center [367, 125] width 68 height 10
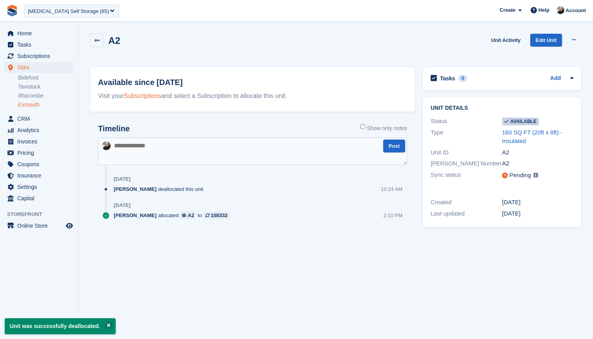
click at [142, 95] on link "Subscriptions" at bounding box center [143, 96] width 38 height 7
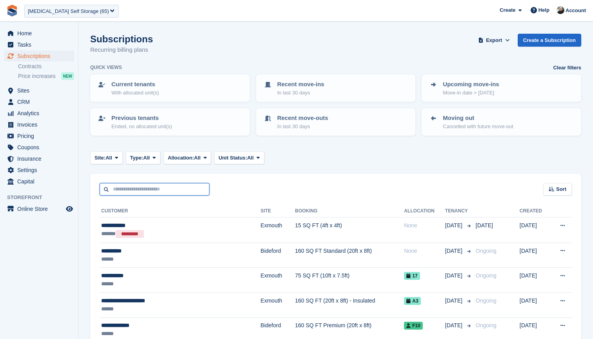
click at [149, 189] on input "text" at bounding box center [155, 189] width 110 height 13
type input "*****"
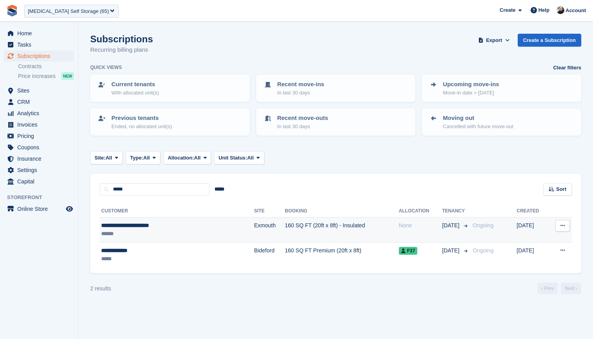
click at [182, 224] on div "**********" at bounding box center [154, 226] width 107 height 8
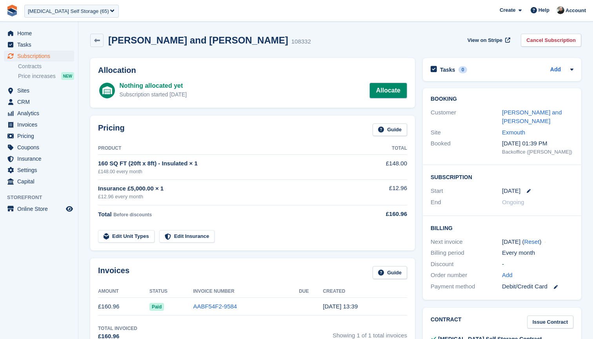
click at [382, 91] on link "Allocate" at bounding box center [388, 91] width 38 height 16
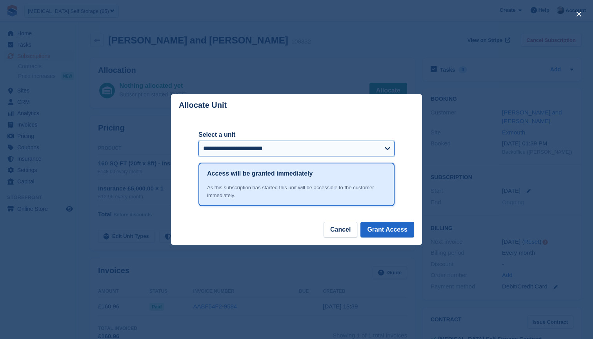
select select "******"
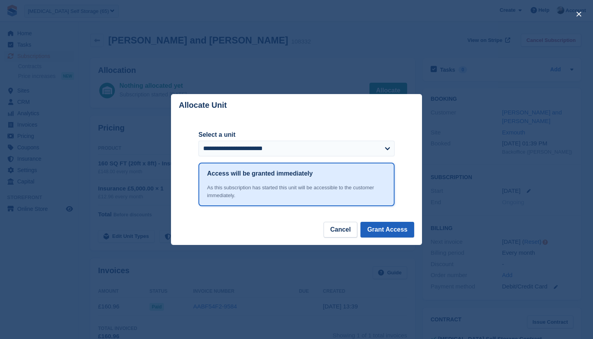
click at [384, 229] on button "Grant Access" at bounding box center [387, 230] width 54 height 16
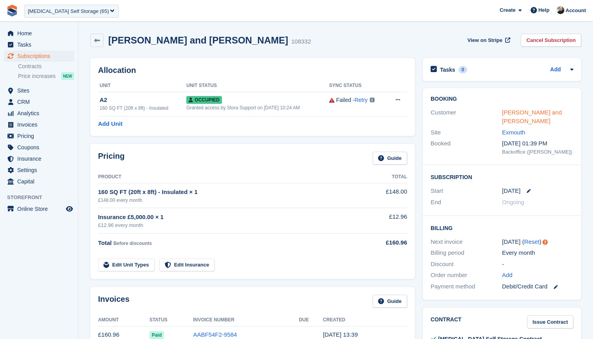
click at [511, 110] on link "[PERSON_NAME] and [PERSON_NAME]" at bounding box center [532, 117] width 60 height 16
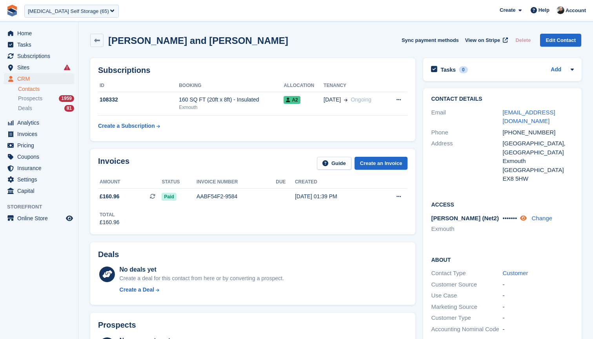
click at [526, 215] on icon at bounding box center [523, 218] width 7 height 6
click at [55, 13] on div "[MEDICAL_DATA] Self Storage (65)" at bounding box center [68, 11] width 81 height 8
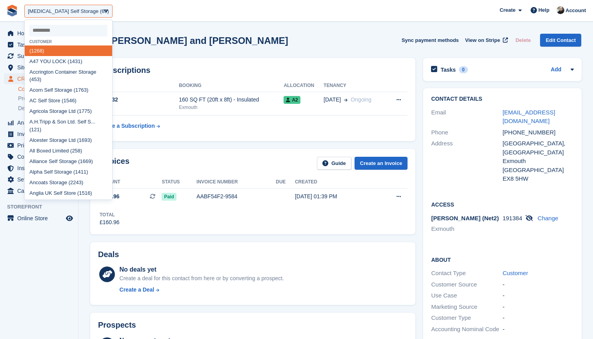
click at [62, 27] on input "select-one" at bounding box center [68, 31] width 78 height 12
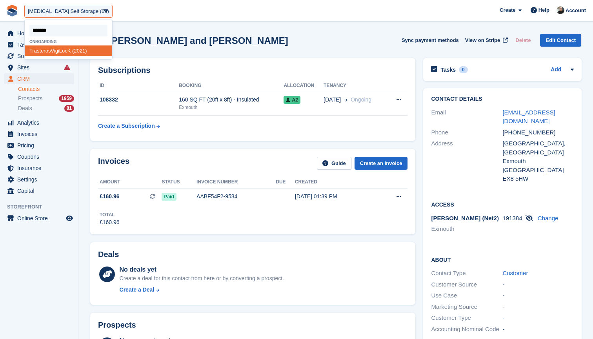
type input "********"
click at [51, 51] on div "Trasteros VigiLocK (2021)" at bounding box center [68, 50] width 87 height 11
select select "****"
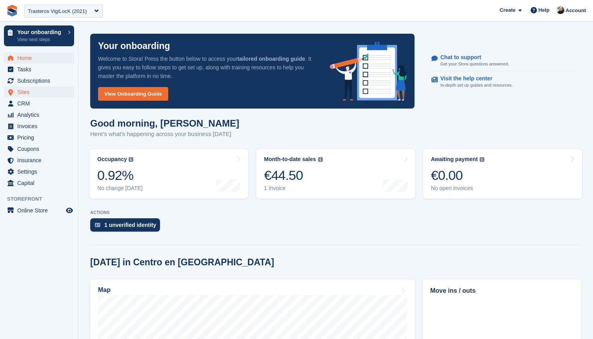
click at [41, 88] on span "Sites" at bounding box center [40, 92] width 47 height 11
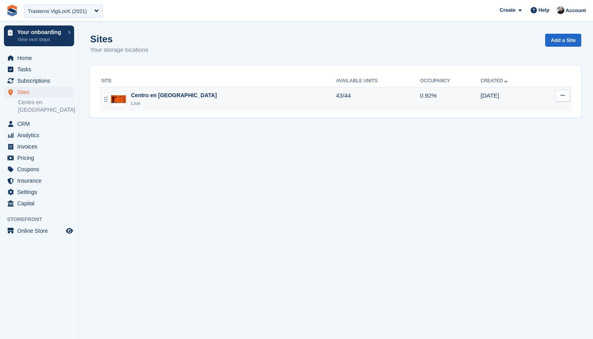
click at [218, 101] on div "Centro en Barcelona Live" at bounding box center [218, 99] width 235 height 16
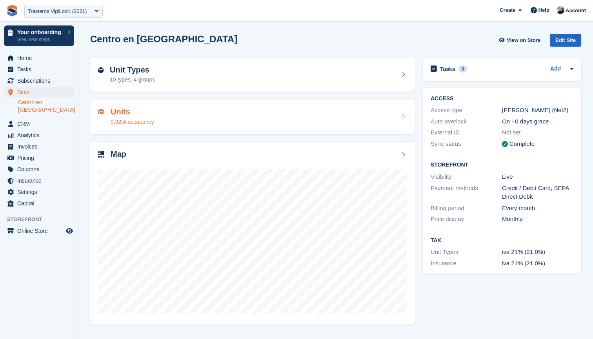
click at [214, 125] on div "Units 0.92% occupancy" at bounding box center [252, 116] width 309 height 19
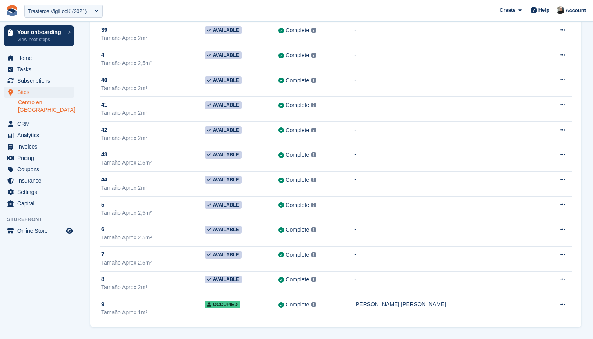
scroll to position [875, 0]
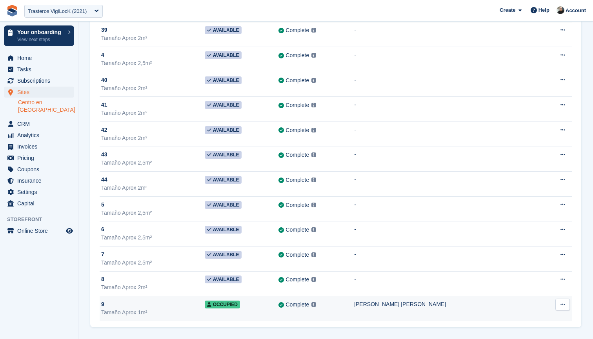
click at [454, 314] on td "Ricardo Vargas Rojas" at bounding box center [446, 308] width 185 height 25
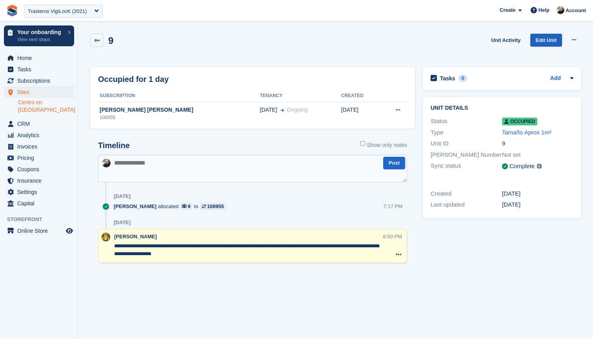
click at [545, 38] on link "Edit Unit" at bounding box center [546, 40] width 32 height 13
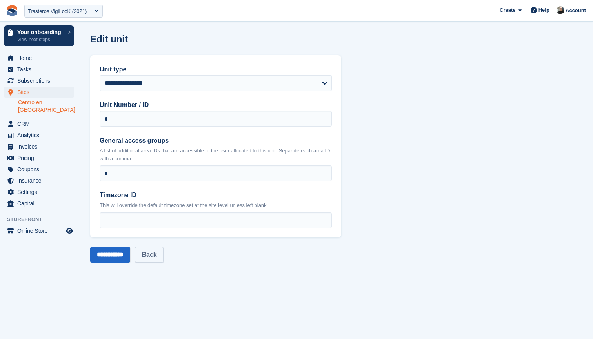
click at [160, 254] on link "Back" at bounding box center [149, 255] width 28 height 16
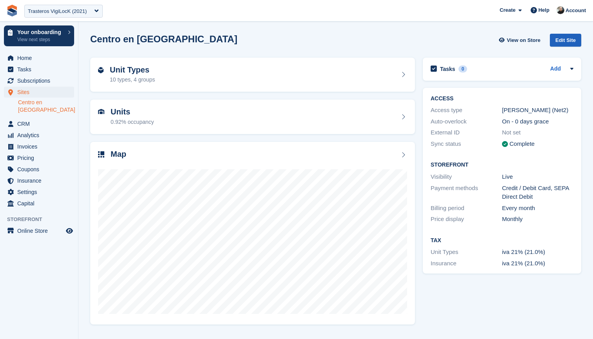
click at [560, 39] on div "Edit Site" at bounding box center [565, 40] width 31 height 13
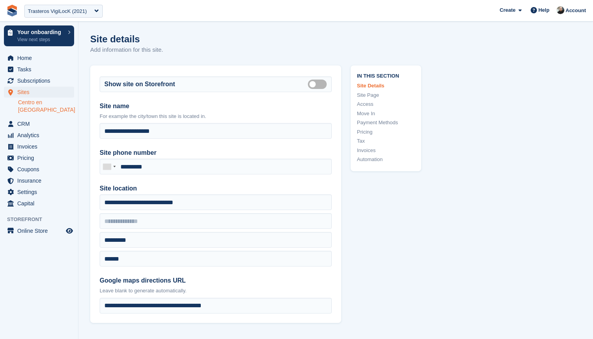
drag, startPoint x: 363, startPoint y: 102, endPoint x: 294, endPoint y: 123, distance: 72.2
click at [363, 102] on link "Access" at bounding box center [386, 104] width 58 height 8
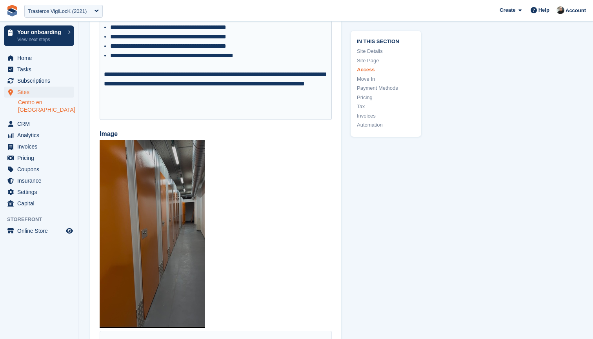
scroll to position [1825, 0]
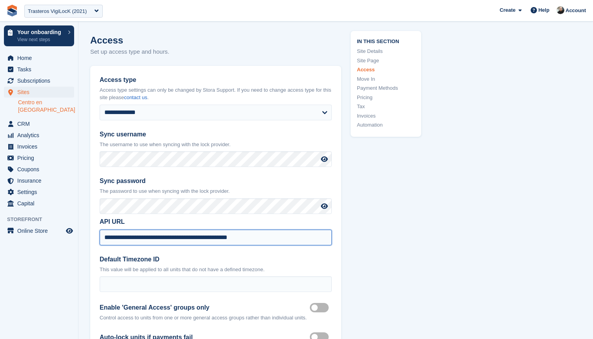
click at [191, 230] on input "**********" at bounding box center [216, 238] width 232 height 16
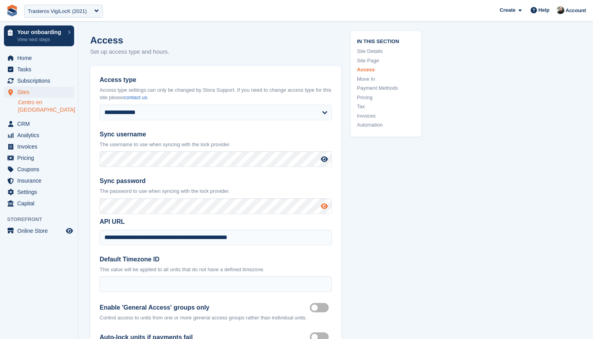
click at [323, 203] on icon at bounding box center [324, 206] width 7 height 6
click at [42, 103] on link "Centro en [GEOGRAPHIC_DATA]" at bounding box center [46, 106] width 56 height 15
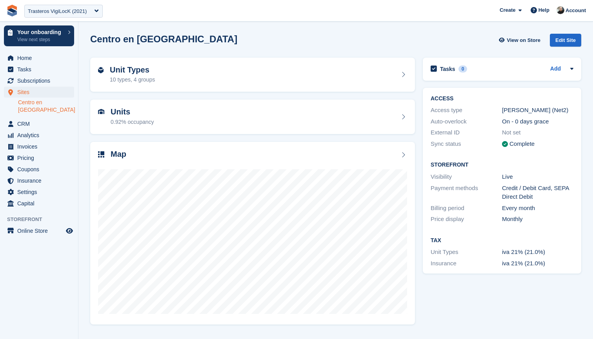
click at [200, 100] on div "Units 0.92% occupancy" at bounding box center [252, 117] width 325 height 35
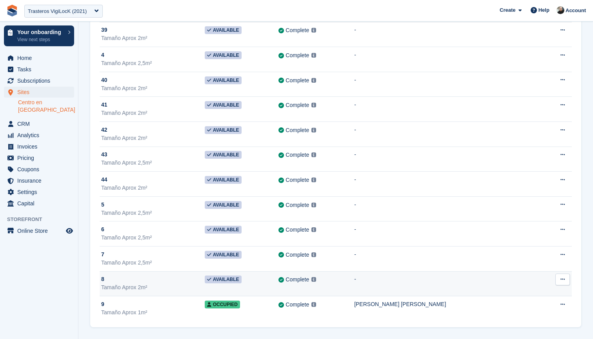
scroll to position [875, 0]
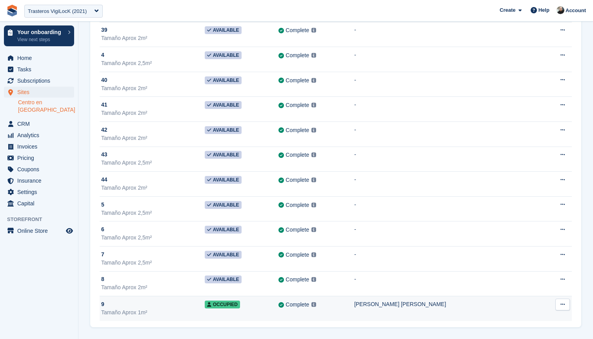
click at [505, 309] on td "[PERSON_NAME] [PERSON_NAME]" at bounding box center [446, 308] width 185 height 25
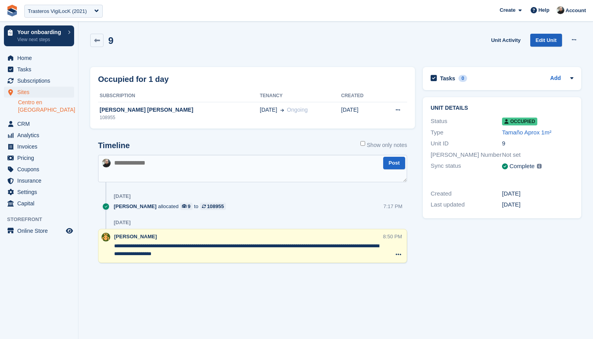
click at [543, 34] on link "Edit Unit" at bounding box center [546, 40] width 32 height 13
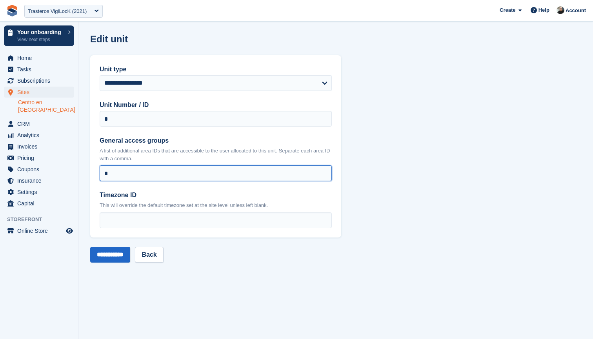
click at [180, 177] on input "*" at bounding box center [216, 173] width 232 height 16
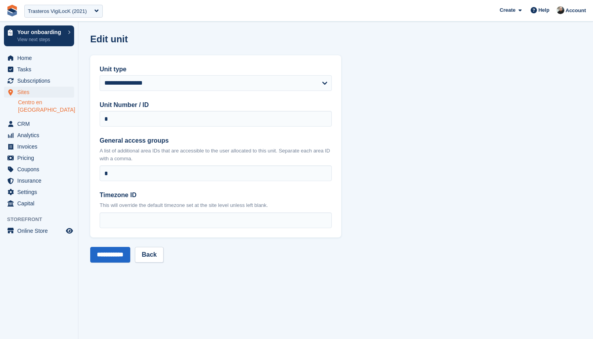
click at [31, 104] on link "Centro en Barcelona" at bounding box center [46, 106] width 56 height 15
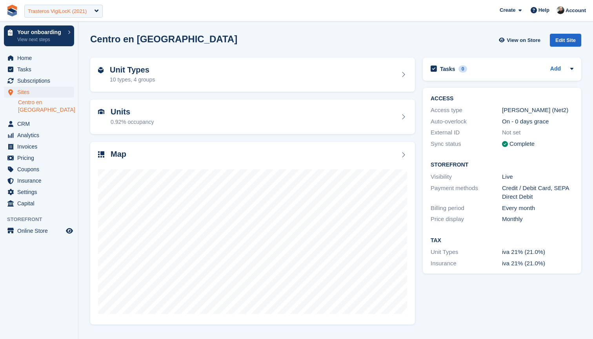
click at [50, 11] on div "Trasteros VigiLocK (2021)" at bounding box center [57, 11] width 59 height 8
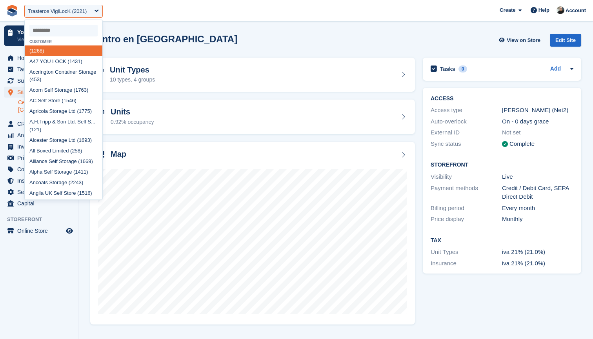
click at [56, 30] on input "select-one" at bounding box center [63, 31] width 68 height 12
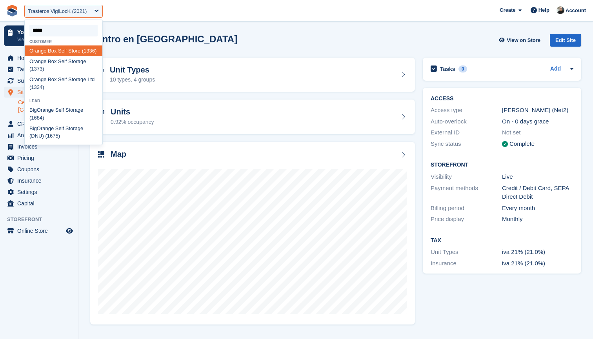
type input "******"
click at [50, 69] on div "Orange Box Self Storage (1373)" at bounding box center [64, 65] width 78 height 18
select select "****"
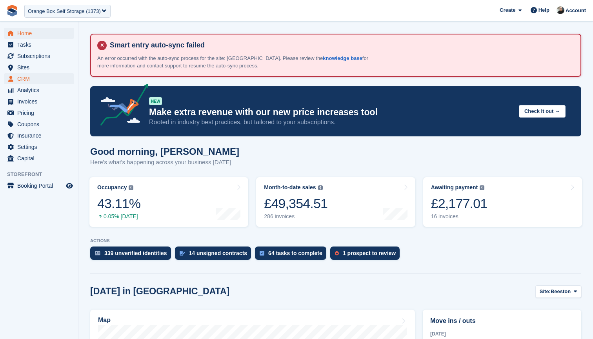
click at [27, 80] on span "CRM" at bounding box center [40, 78] width 47 height 11
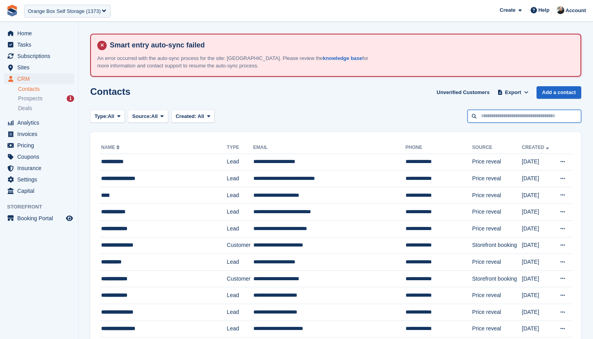
click at [501, 118] on input "text" at bounding box center [524, 116] width 114 height 13
type input "******"
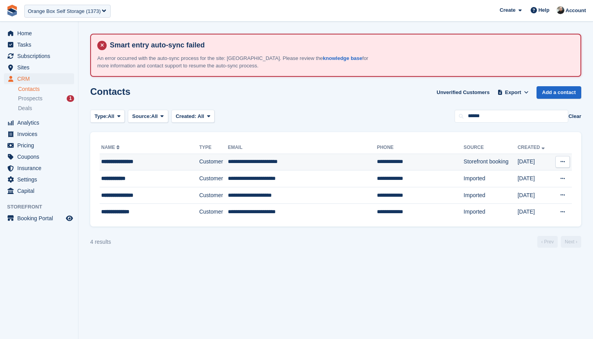
click at [158, 162] on div "**********" at bounding box center [141, 162] width 81 height 8
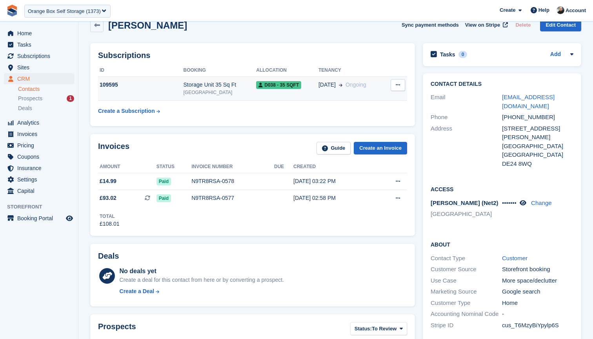
scroll to position [55, 0]
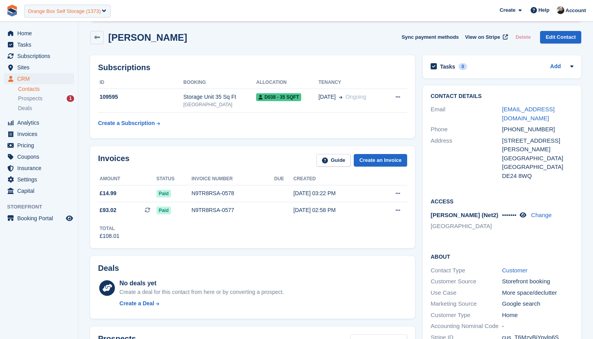
click at [81, 11] on div "Orange Box Self Storage (1373)" at bounding box center [64, 11] width 73 height 8
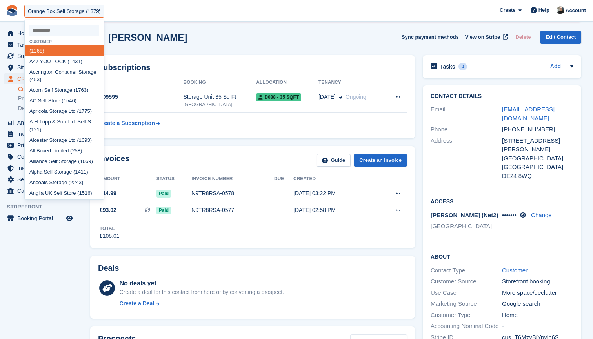
click at [72, 25] on input "select-one" at bounding box center [64, 31] width 70 height 12
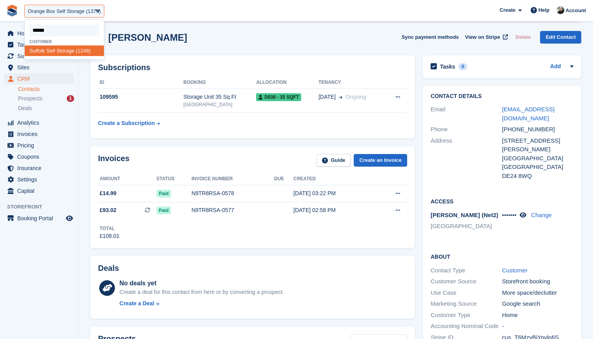
type input "*******"
click at [61, 49] on div "Suffolk Self Storage (1249)" at bounding box center [64, 54] width 79 height 18
select select "****"
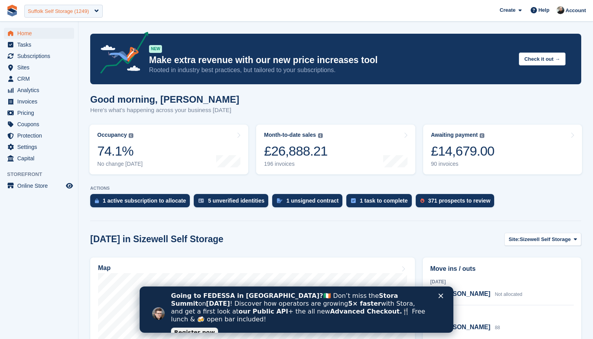
click at [64, 7] on div "Suffolk Self Storage (1249)" at bounding box center [58, 11] width 61 height 8
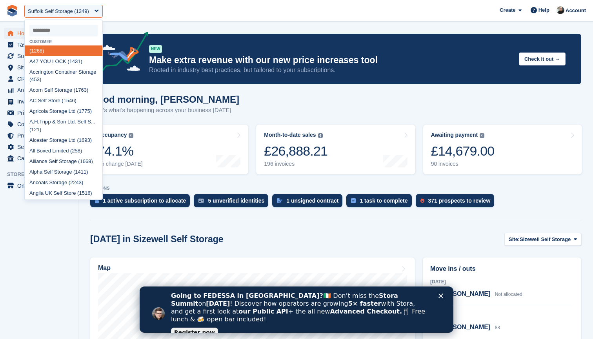
click at [62, 30] on input "select-one" at bounding box center [63, 31] width 68 height 12
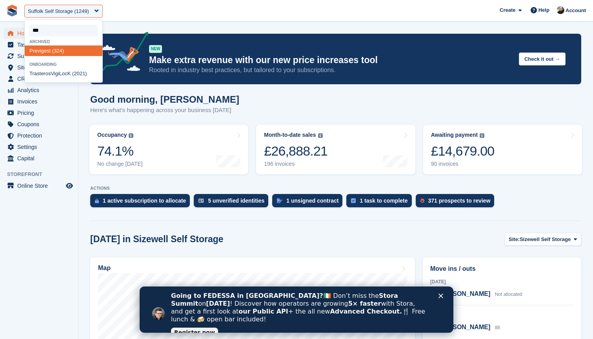
type input "****"
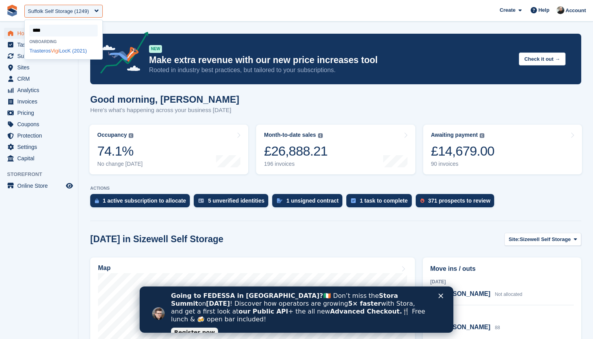
click at [59, 51] on span "Vigi" at bounding box center [55, 51] width 8 height 6
select select "****"
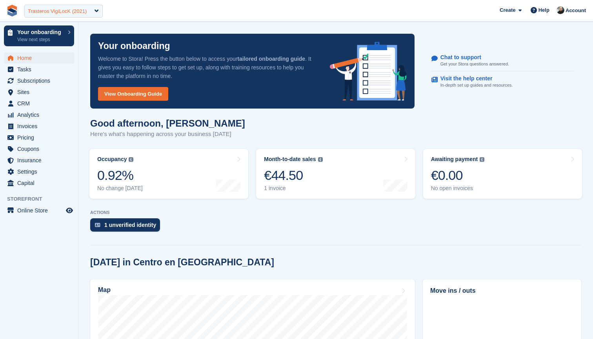
click at [81, 13] on div "Trasteros VigiLocK (2021)" at bounding box center [57, 11] width 59 height 8
click at [26, 90] on span "Sites" at bounding box center [40, 92] width 47 height 11
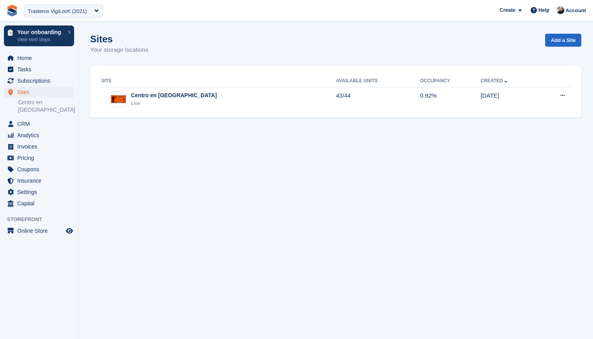
click at [563, 96] on icon at bounding box center [562, 95] width 4 height 5
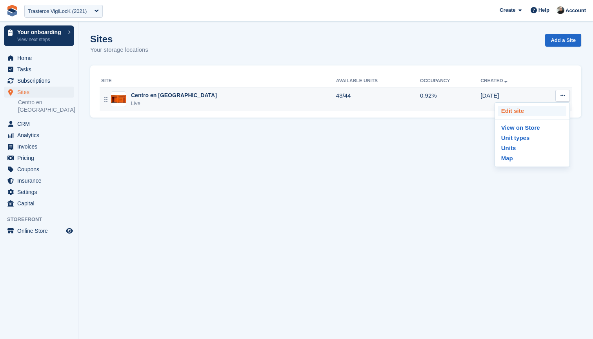
click at [526, 108] on p "Edit site" at bounding box center [532, 111] width 68 height 10
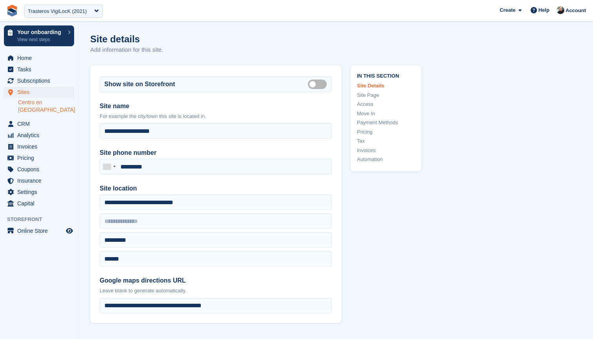
click at [369, 104] on link "Access" at bounding box center [386, 104] width 58 height 8
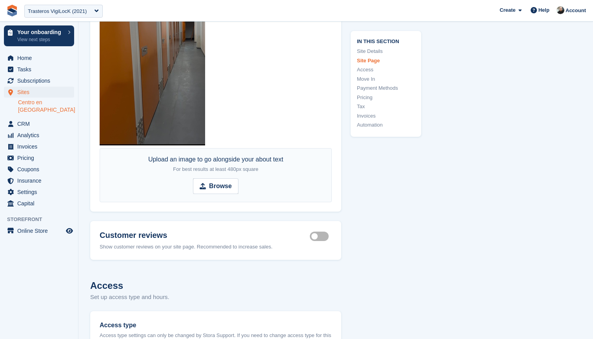
scroll to position [1825, 0]
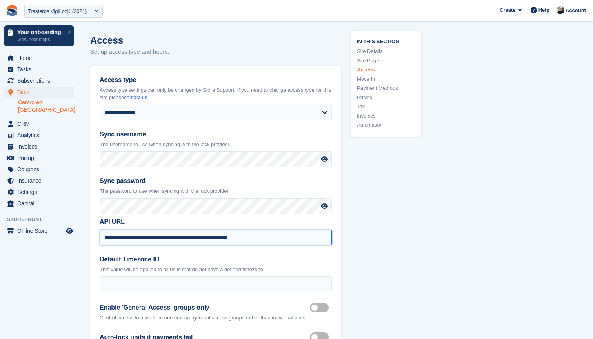
click at [271, 230] on input "**********" at bounding box center [216, 238] width 232 height 16
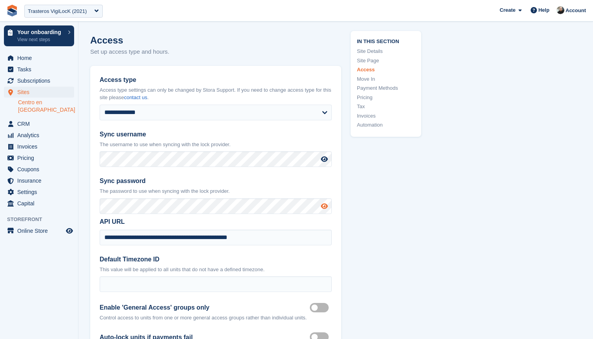
click at [325, 203] on icon at bounding box center [324, 206] width 7 height 6
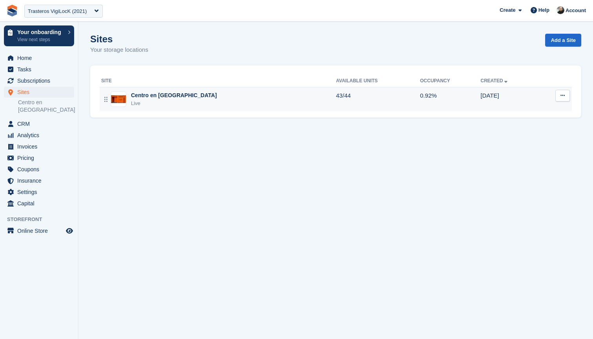
click at [210, 106] on div "Centro en [GEOGRAPHIC_DATA] Live" at bounding box center [218, 99] width 235 height 16
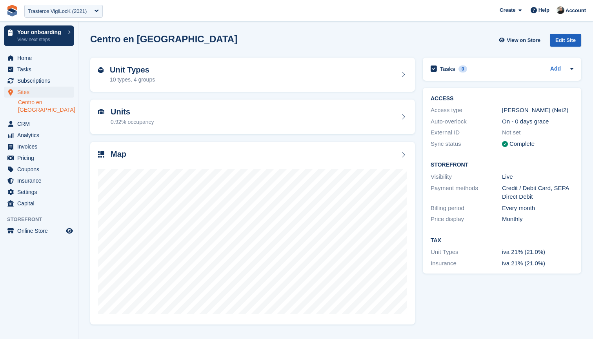
click at [559, 39] on div "Edit Site" at bounding box center [565, 40] width 31 height 13
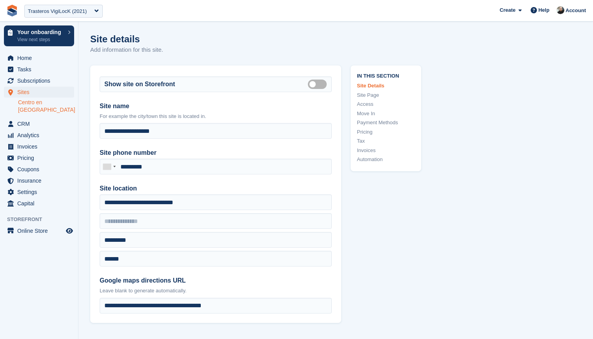
click at [366, 103] on link "Access" at bounding box center [386, 104] width 58 height 8
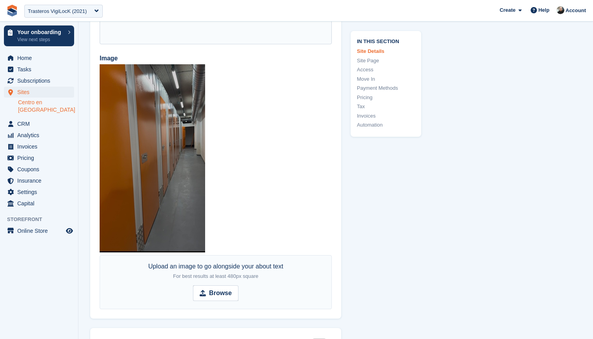
scroll to position [1825, 0]
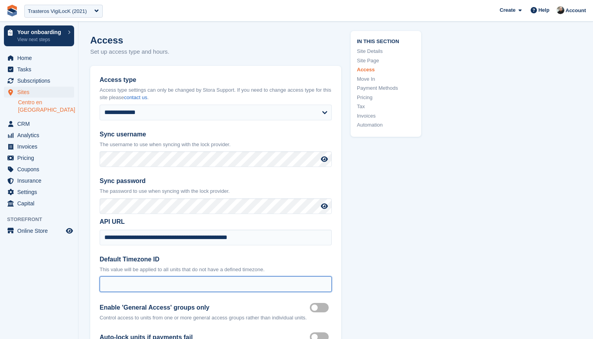
click at [156, 276] on input "*" at bounding box center [216, 284] width 232 height 16
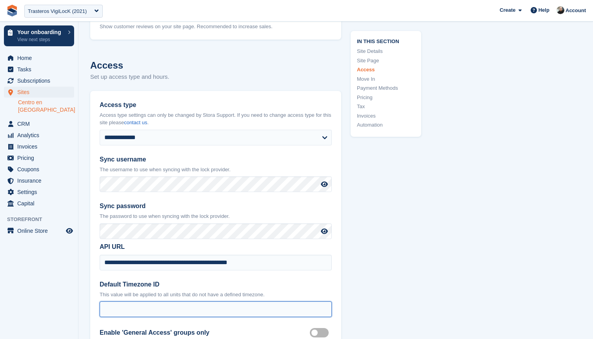
scroll to position [1733, 0]
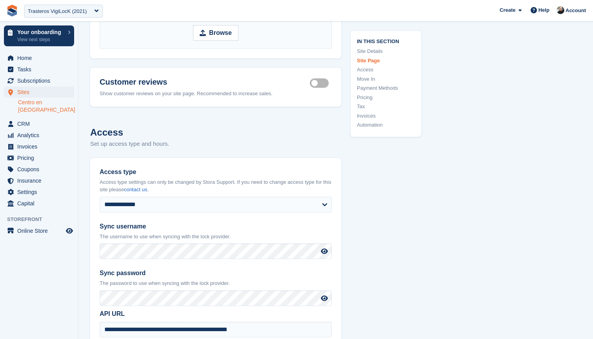
click at [366, 67] on link "Access" at bounding box center [386, 70] width 58 height 8
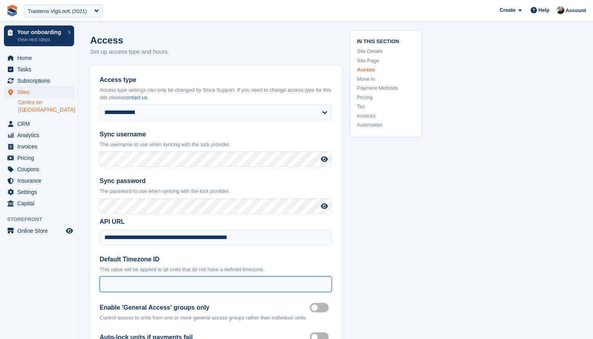
click at [143, 276] on input "*" at bounding box center [216, 284] width 232 height 16
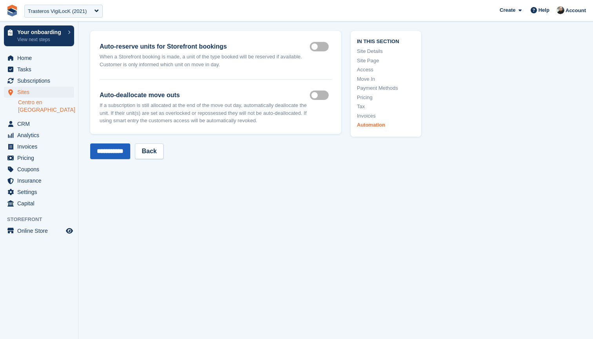
scroll to position [3925, 0]
type input "*"
click at [107, 145] on input "**********" at bounding box center [110, 152] width 40 height 16
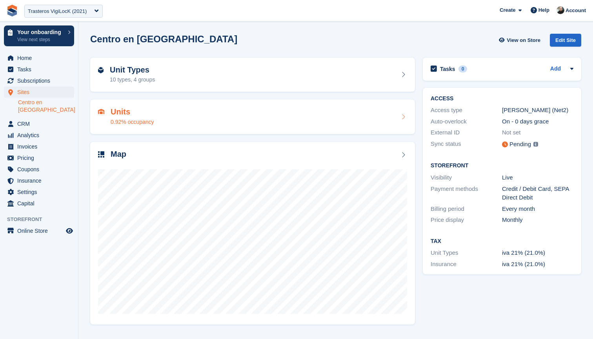
click at [196, 120] on div "Units 0.92% occupancy" at bounding box center [252, 116] width 309 height 19
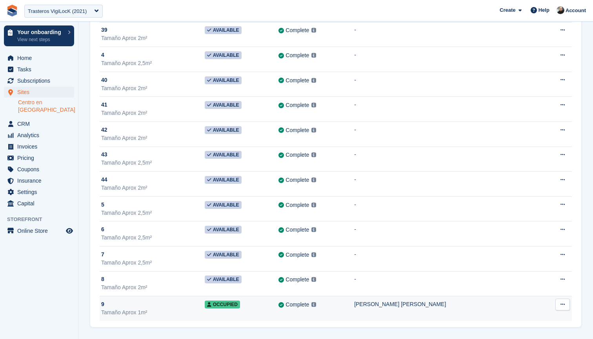
scroll to position [875, 0]
click at [354, 308] on div "Complete Last synced at [DATE] 12:26 PM Learn more →" at bounding box center [316, 304] width 76 height 9
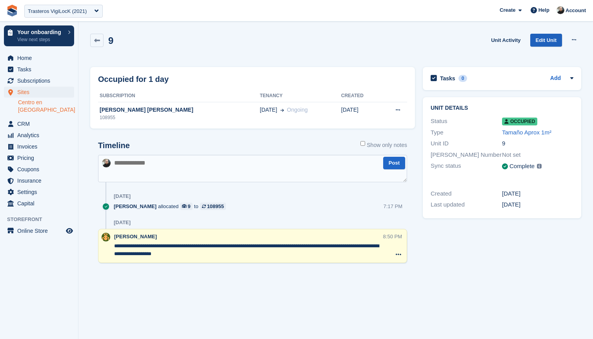
click at [549, 40] on link "Edit Unit" at bounding box center [546, 40] width 32 height 13
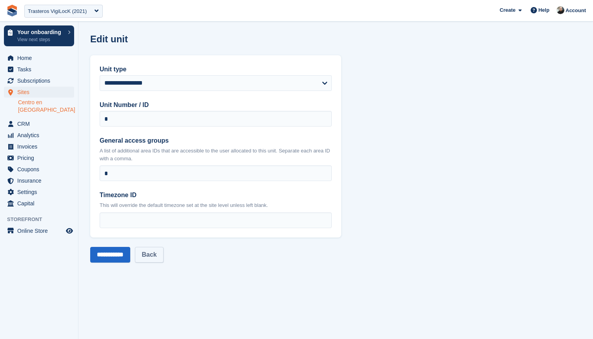
click at [160, 252] on link "Back" at bounding box center [149, 255] width 28 height 16
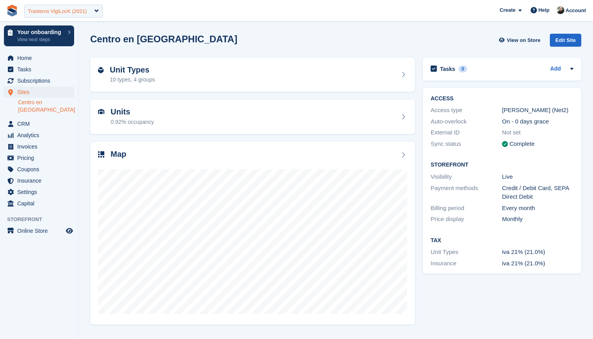
click at [78, 12] on div "Trasteros VigiLocK (2021)" at bounding box center [57, 11] width 59 height 8
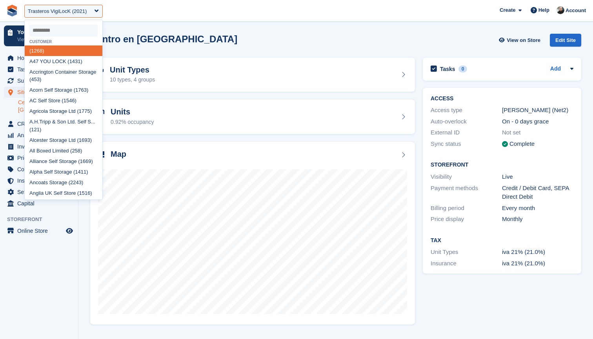
click at [79, 27] on input "select-one" at bounding box center [63, 31] width 68 height 12
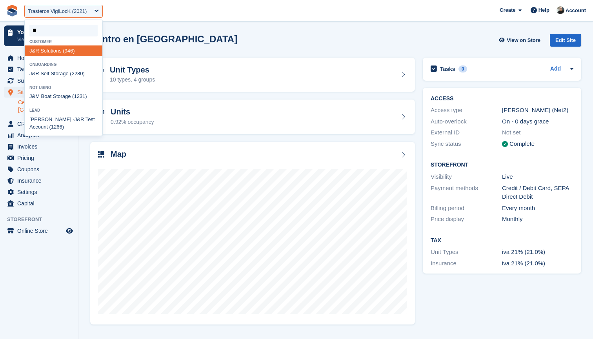
type input "***"
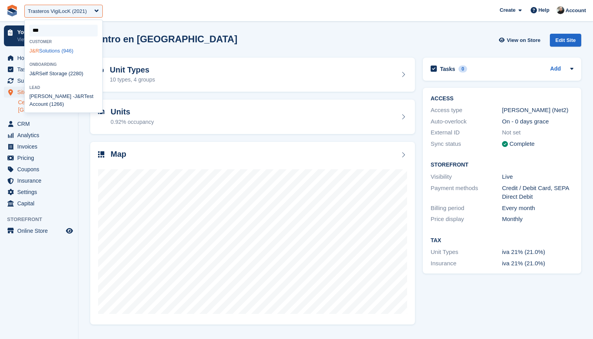
click at [51, 51] on div "J&R Solutions (946)" at bounding box center [64, 50] width 78 height 11
select select "***"
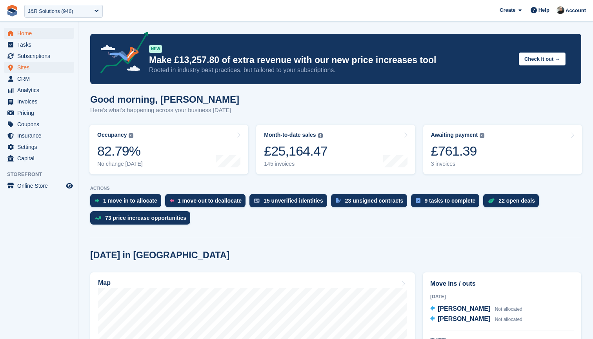
click at [34, 69] on span "Sites" at bounding box center [40, 67] width 47 height 11
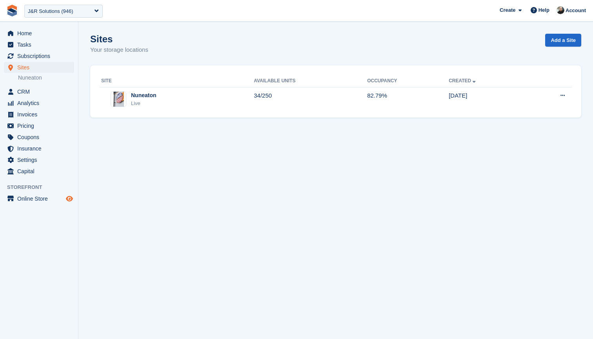
click at [70, 198] on icon "Preview store" at bounding box center [69, 199] width 7 height 6
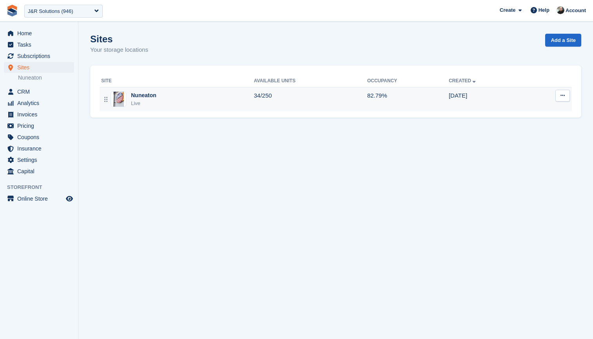
click at [563, 91] on button at bounding box center [562, 96] width 15 height 12
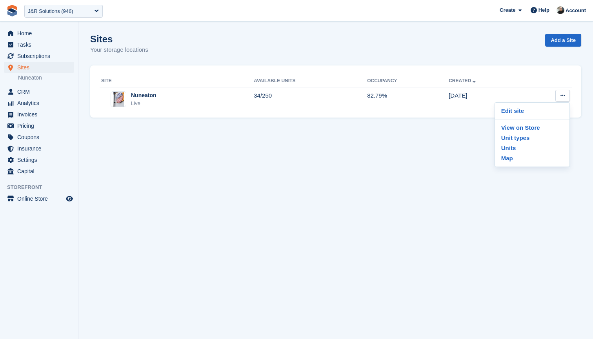
click at [376, 36] on div "Sites Your storage locations Add a Site" at bounding box center [335, 49] width 491 height 30
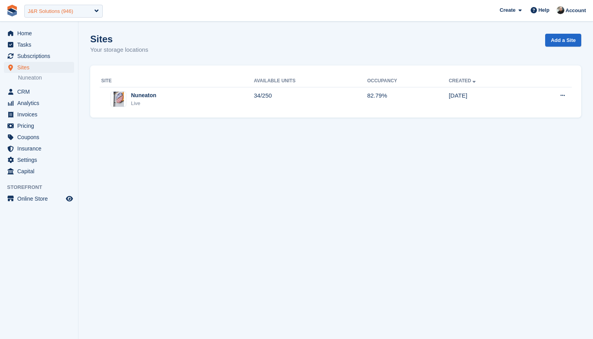
click at [54, 13] on div "J&R Solutions (946)" at bounding box center [50, 11] width 45 height 8
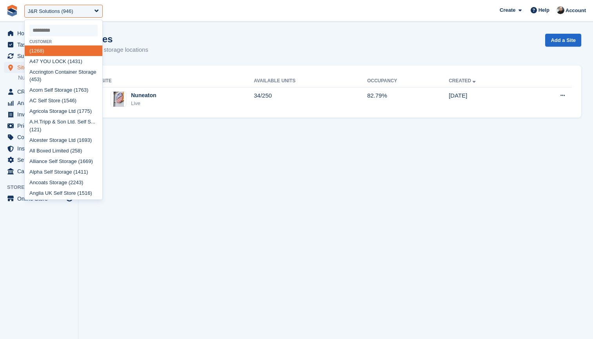
click at [56, 32] on input "select-one" at bounding box center [63, 31] width 68 height 12
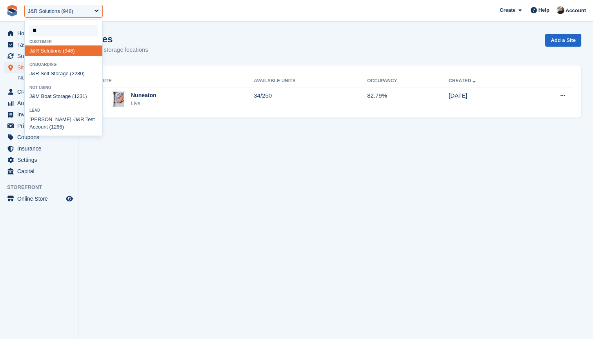
type input "***"
click at [58, 71] on div "J&R Self Storage (2280)" at bounding box center [64, 74] width 78 height 11
select select "****"
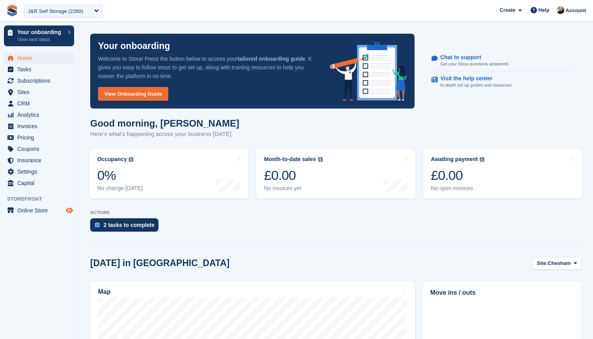
click at [69, 210] on icon "Preview store" at bounding box center [69, 210] width 7 height 6
click at [68, 7] on div "J&R Self Storage (2280)" at bounding box center [55, 11] width 55 height 8
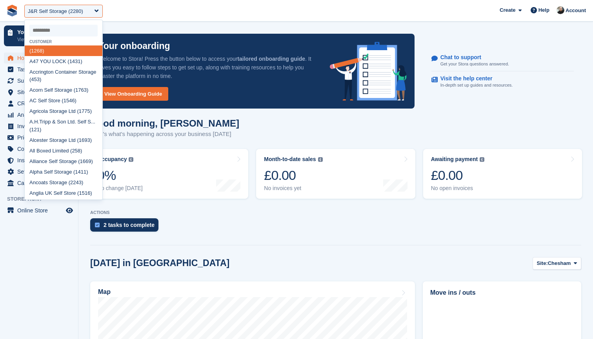
click at [55, 27] on input "select-one" at bounding box center [63, 31] width 68 height 12
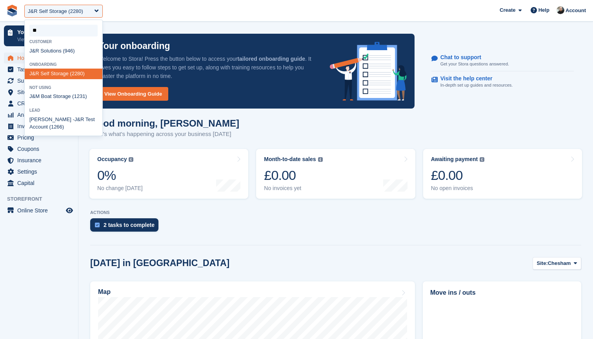
type input "***"
click at [46, 50] on div "J&R Solutions (946)" at bounding box center [64, 50] width 78 height 11
select select "***"
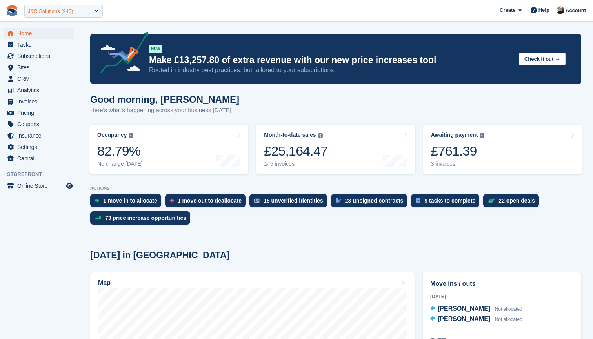
click at [71, 13] on div "J&R Solutions (946)" at bounding box center [50, 11] width 45 height 8
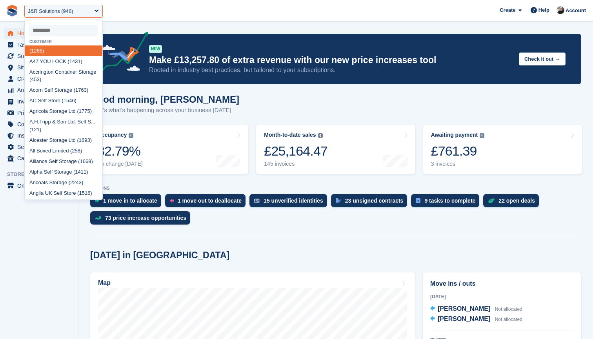
click at [64, 31] on input "select-one" at bounding box center [63, 31] width 68 height 12
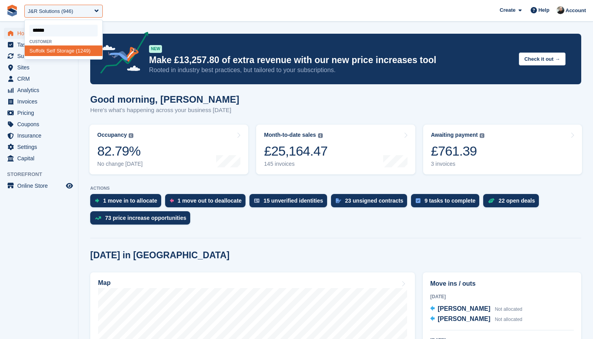
type input "*******"
click at [50, 49] on div "Suffolk Self Storage (1249)" at bounding box center [64, 54] width 78 height 18
select select "****"
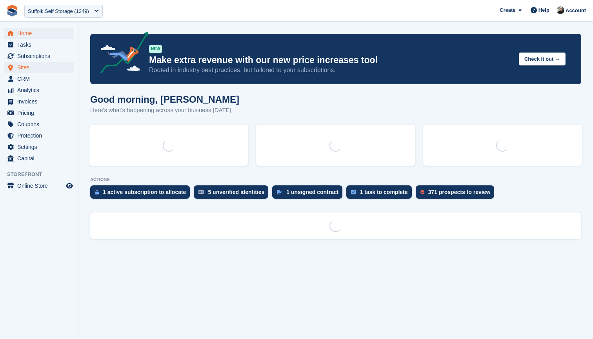
click at [29, 66] on span "Sites" at bounding box center [40, 67] width 47 height 11
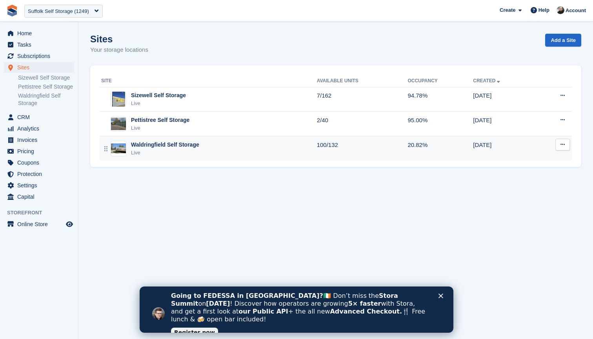
click at [561, 142] on icon at bounding box center [562, 144] width 4 height 5
click at [529, 158] on p "Edit site" at bounding box center [532, 160] width 68 height 10
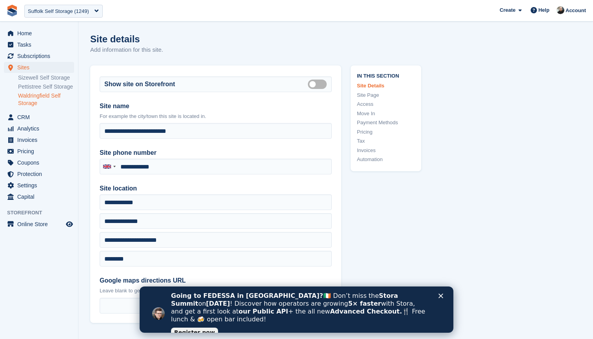
click at [366, 102] on link "Access" at bounding box center [386, 104] width 58 height 8
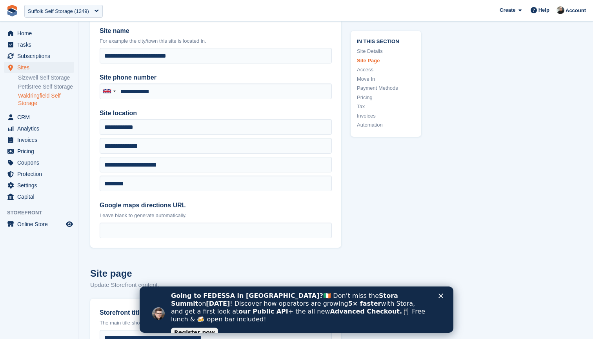
scroll to position [37, 0]
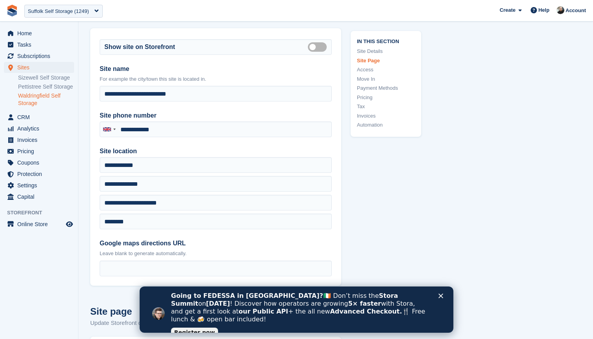
click at [363, 68] on link "Access" at bounding box center [386, 70] width 58 height 8
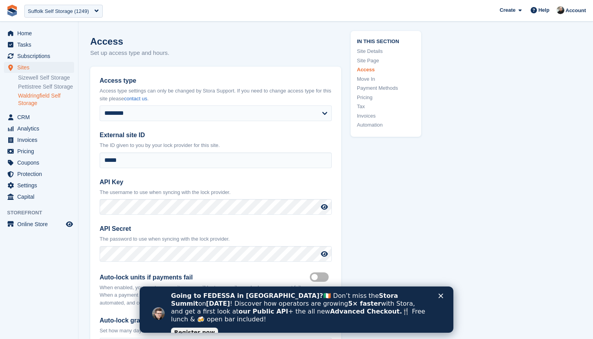
scroll to position [2068, 0]
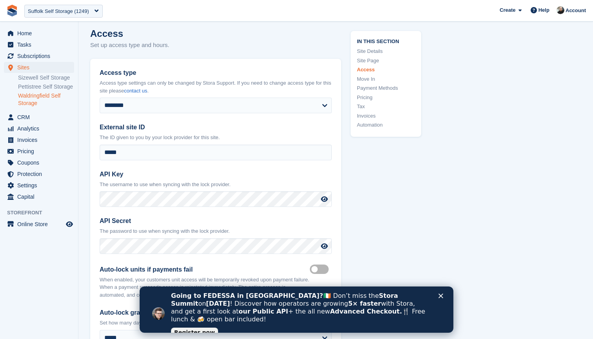
click at [441, 296] on polygon "Close" at bounding box center [440, 296] width 5 height 5
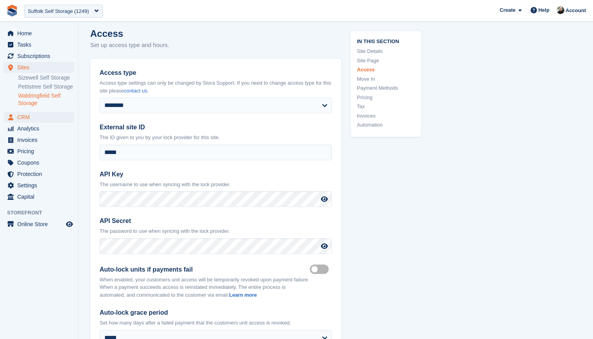
click at [26, 123] on span "CRM" at bounding box center [40, 117] width 47 height 11
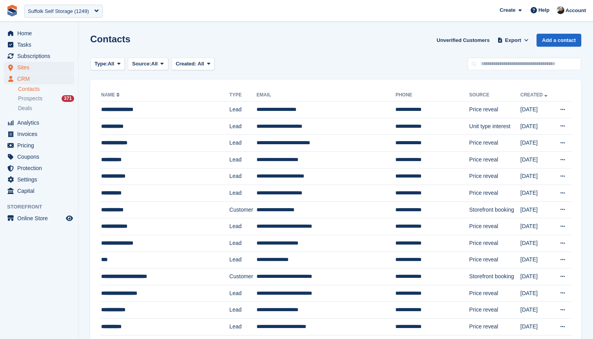
click at [30, 65] on span "Sites" at bounding box center [40, 67] width 47 height 11
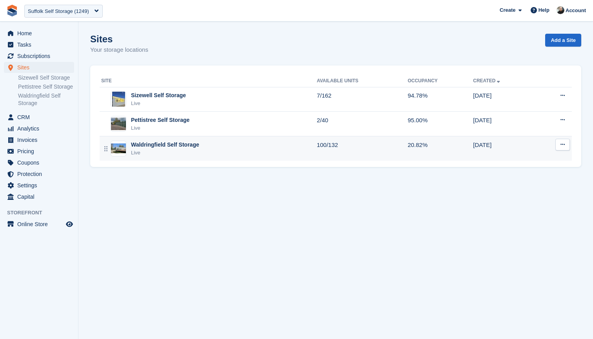
click at [227, 144] on div "Waldringfield Self Storage Live" at bounding box center [209, 149] width 216 height 16
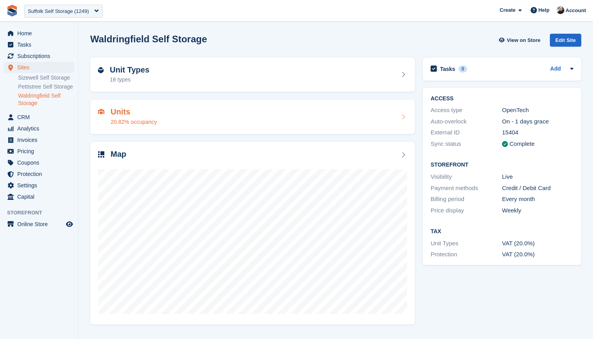
click at [278, 116] on div "Units 20.82% occupancy" at bounding box center [252, 116] width 309 height 19
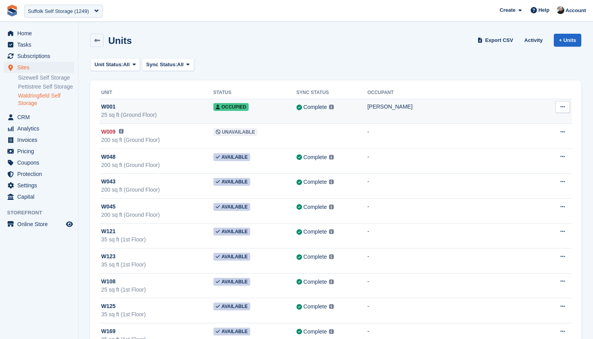
click at [367, 113] on td "Complete Last synced at [DATE] 8:10 AM Learn more →" at bounding box center [331, 111] width 71 height 25
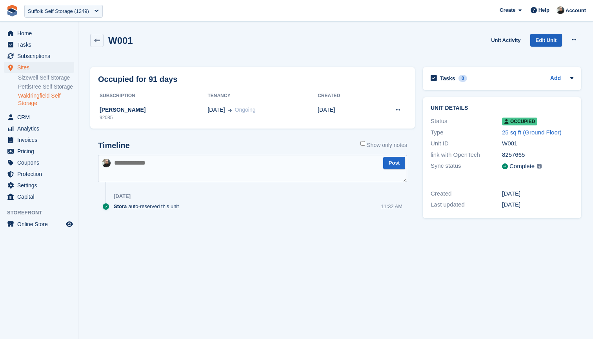
click at [541, 38] on link "Edit Unit" at bounding box center [546, 40] width 32 height 13
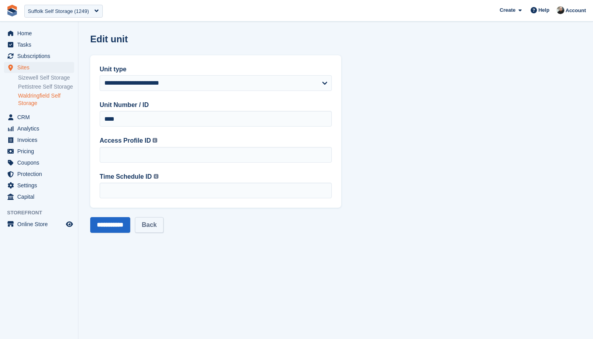
click at [154, 223] on link "Back" at bounding box center [149, 225] width 28 height 16
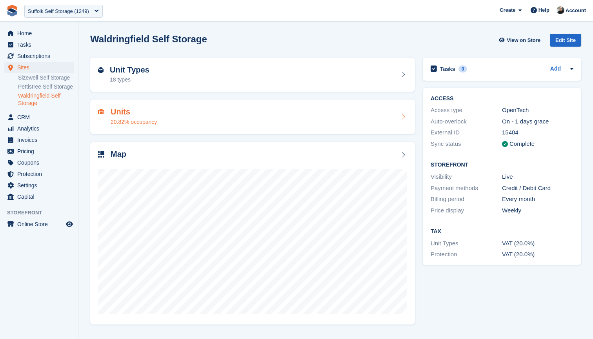
click at [267, 114] on div "Units 20.82% occupancy" at bounding box center [252, 116] width 309 height 19
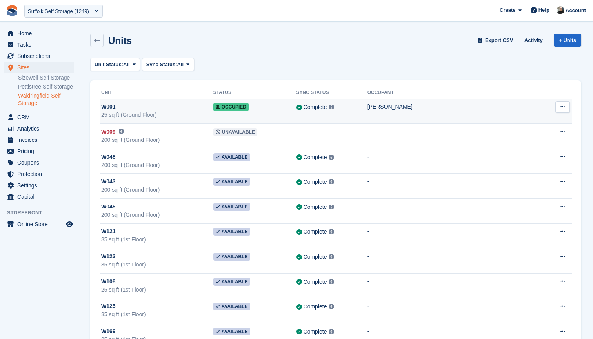
click at [494, 111] on div "John Ruscoe" at bounding box center [453, 107] width 173 height 8
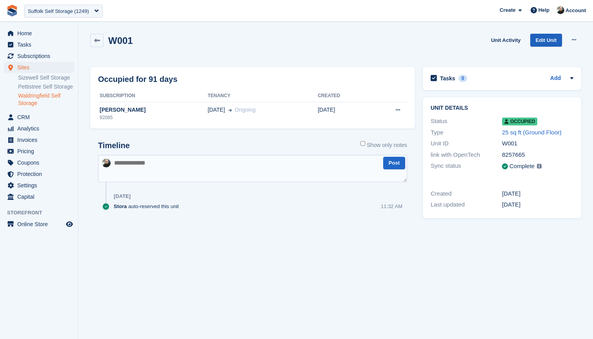
drag, startPoint x: 524, startPoint y: 33, endPoint x: 561, endPoint y: 44, distance: 38.7
click at [561, 44] on div "W001 Unit Activity Edit Unit Overlock Deallocate" at bounding box center [335, 46] width 499 height 33
click at [542, 38] on link "Edit Unit" at bounding box center [546, 40] width 32 height 13
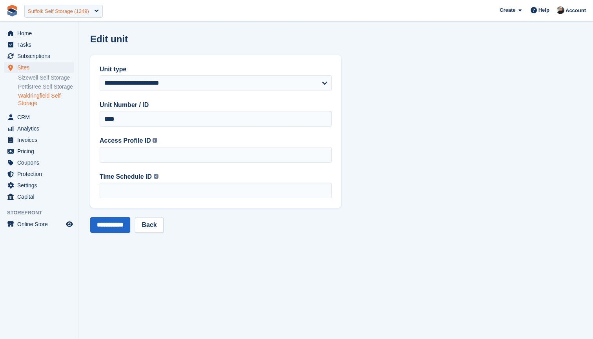
click at [65, 11] on div "Suffolk Self Storage (1249)" at bounding box center [58, 11] width 61 height 8
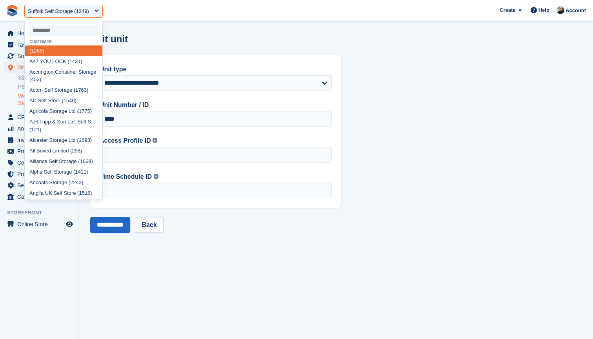
click at [56, 32] on input "select-one" at bounding box center [63, 31] width 68 height 12
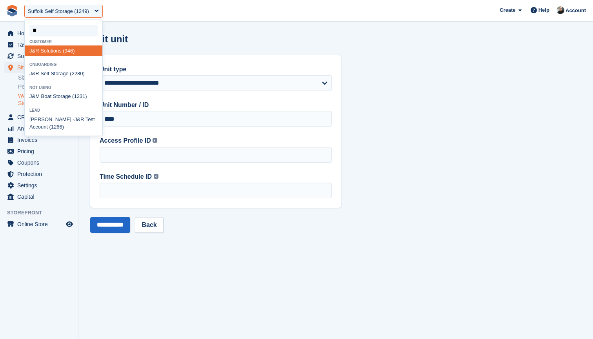
type input "***"
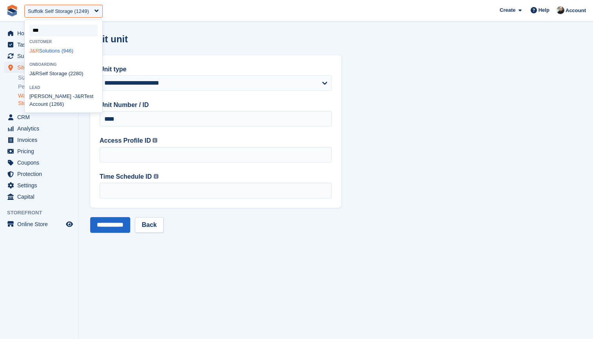
click at [51, 50] on div "J&R Solutions (946)" at bounding box center [64, 50] width 78 height 11
select select "***"
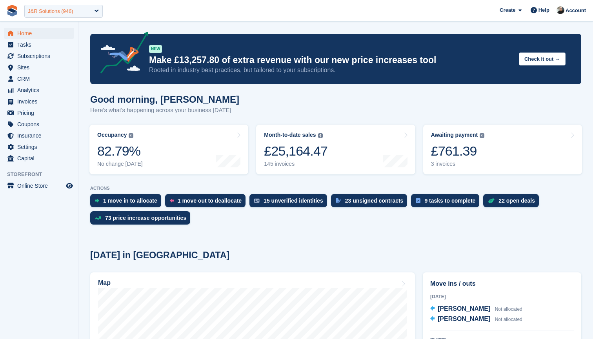
click at [76, 12] on div "J&R Solutions (946)" at bounding box center [63, 11] width 78 height 13
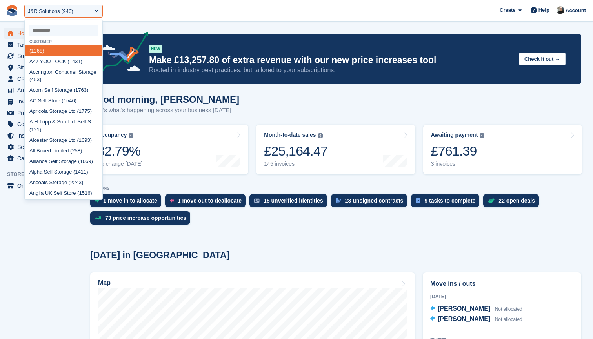
click at [73, 31] on input "select-one" at bounding box center [63, 31] width 68 height 12
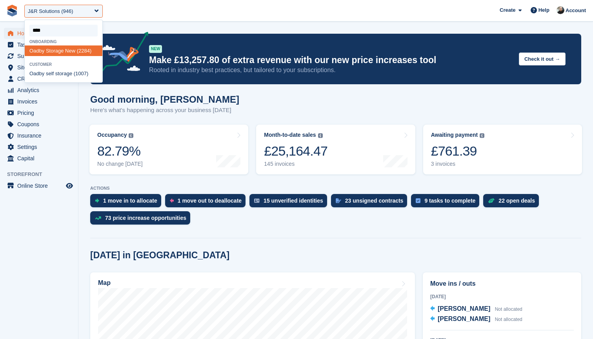
type input "*****"
click at [59, 73] on div "Oadby self storage (1007)" at bounding box center [64, 74] width 78 height 11
select select "****"
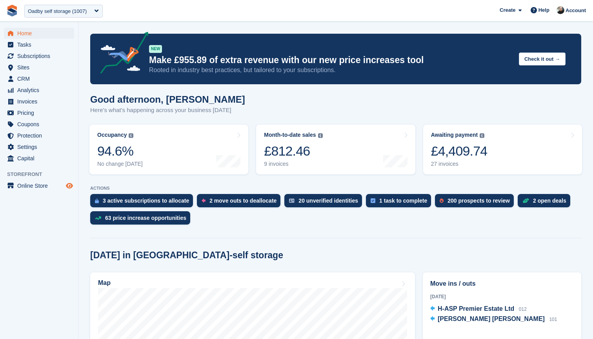
click at [69, 186] on icon "Preview store" at bounding box center [69, 186] width 7 height 6
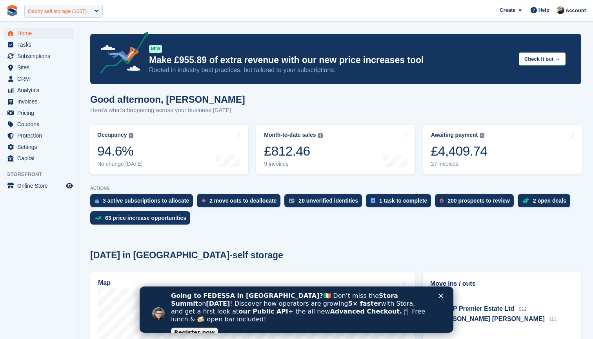
click at [70, 9] on div "Oadby self storage (1007)" at bounding box center [57, 11] width 59 height 8
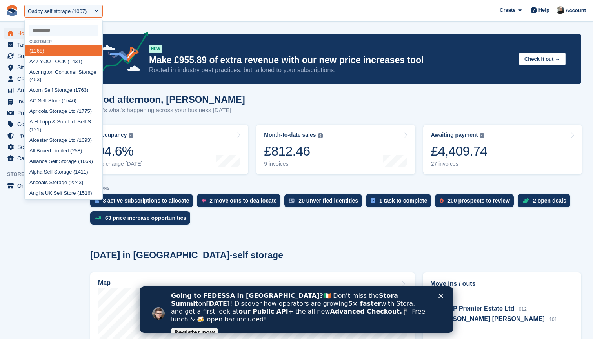
click at [56, 28] on input "select-one" at bounding box center [63, 31] width 68 height 12
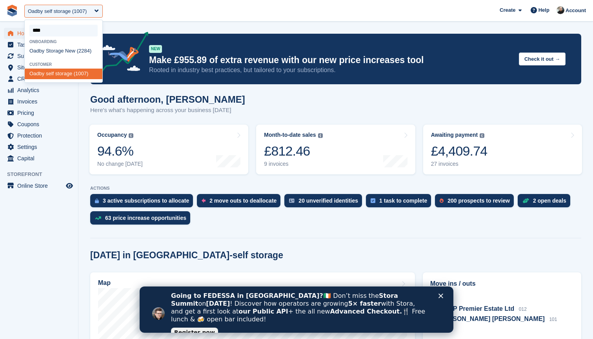
type input "*****"
click at [64, 51] on div "Oadby Storage New (2284)" at bounding box center [64, 50] width 78 height 11
select select "****"
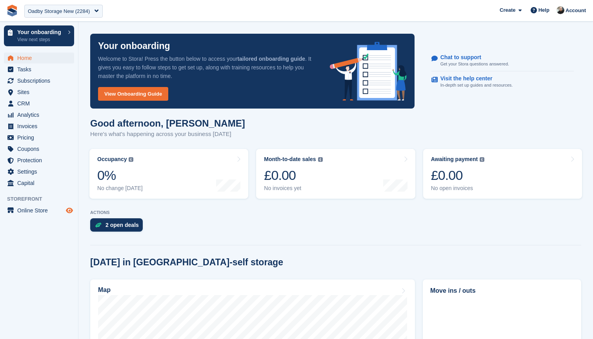
click at [69, 209] on icon "Preview store" at bounding box center [69, 210] width 7 height 6
